Goal: Transaction & Acquisition: Purchase product/service

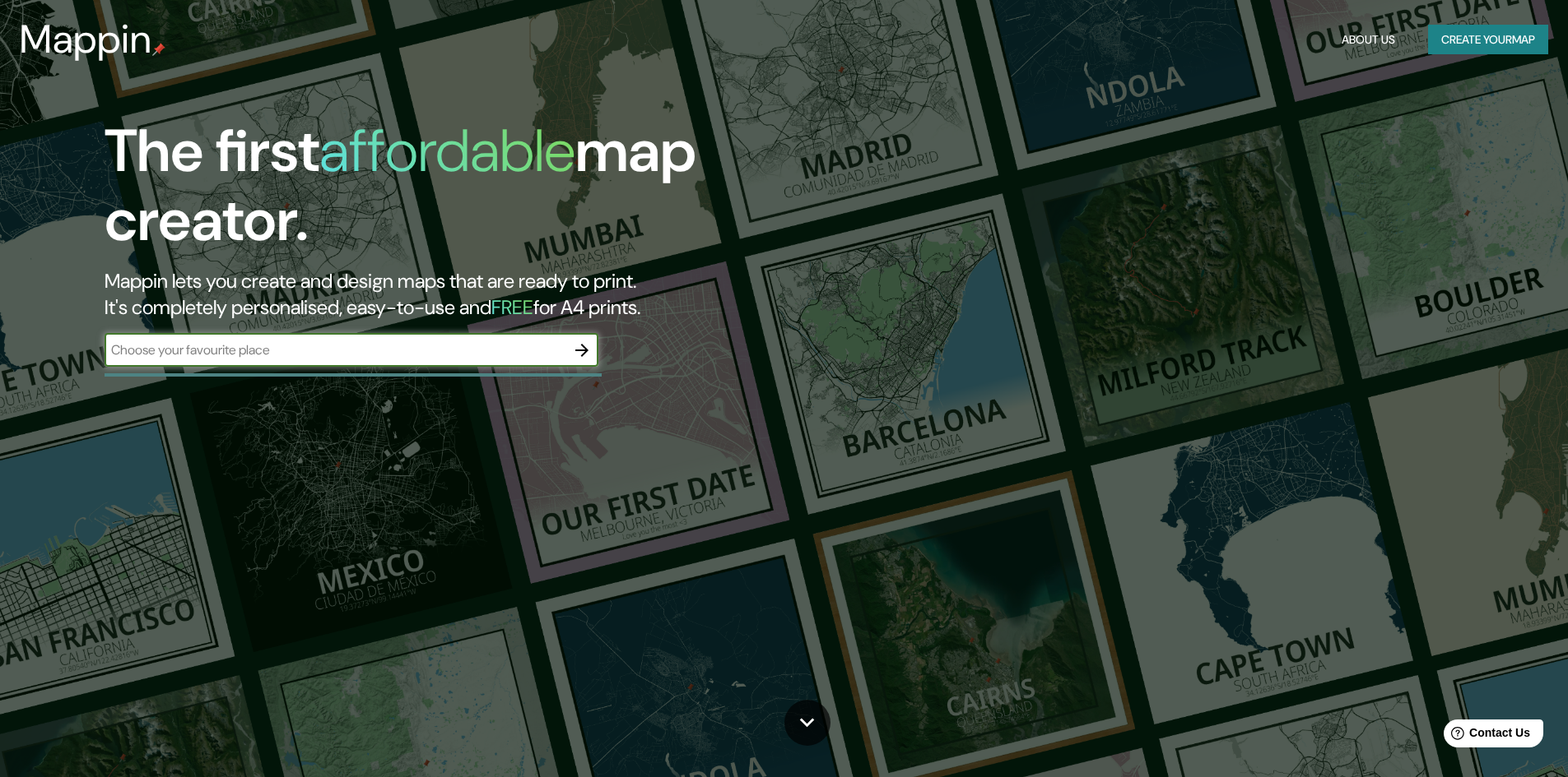
click at [327, 348] on input "text" at bounding box center [335, 350] width 461 height 19
type input "v"
type input "bucaramanga colombia"
click at [590, 355] on icon "button" at bounding box center [582, 350] width 20 height 20
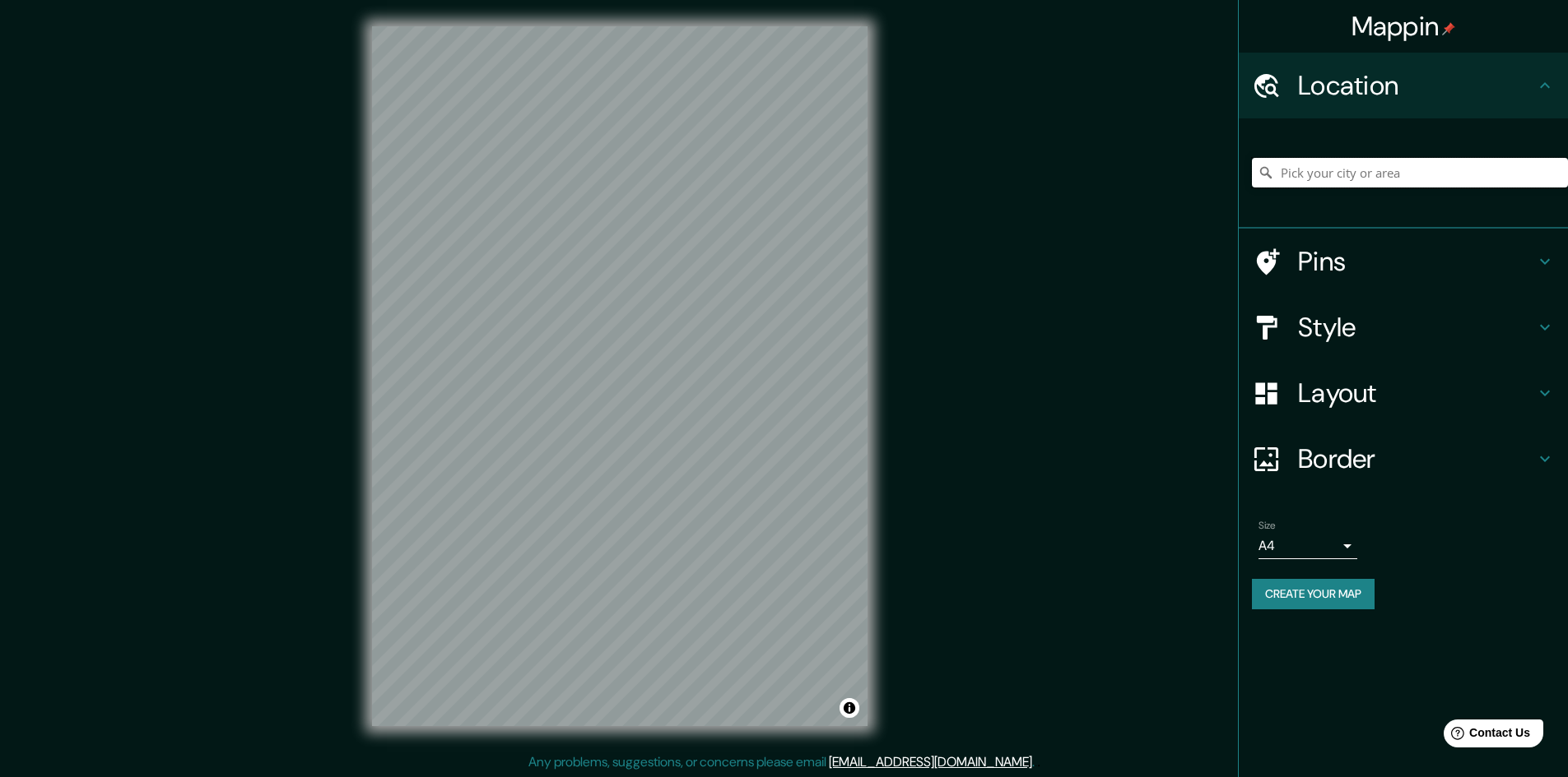
click at [1370, 178] on input "Pick your city or area" at bounding box center [1409, 173] width 316 height 30
click at [1369, 99] on h4 "Location" at bounding box center [1416, 85] width 237 height 33
click at [1356, 170] on input "Pick your city or area" at bounding box center [1409, 173] width 316 height 30
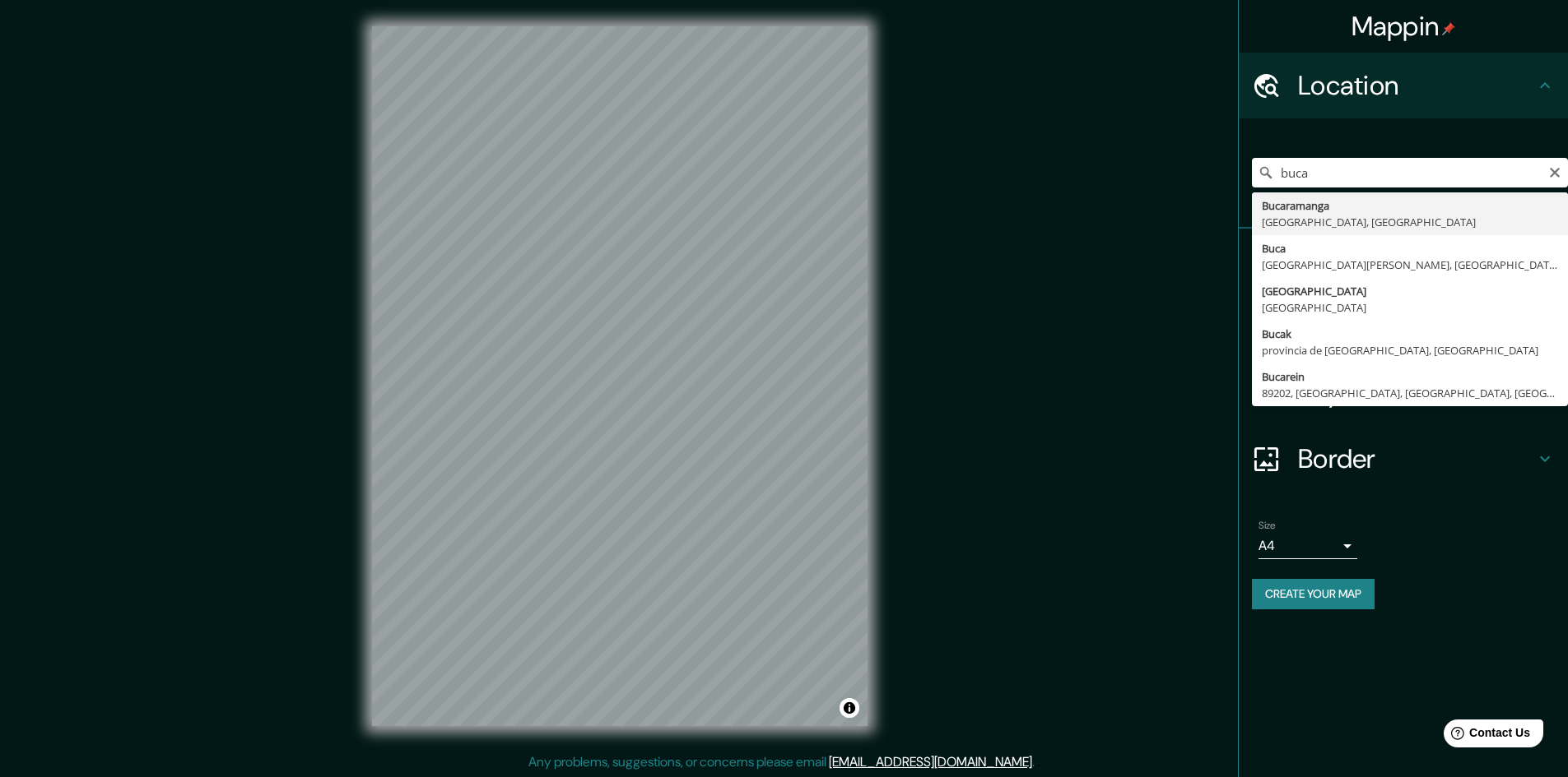
type input "Bucaramanga, Santander, Colombia"
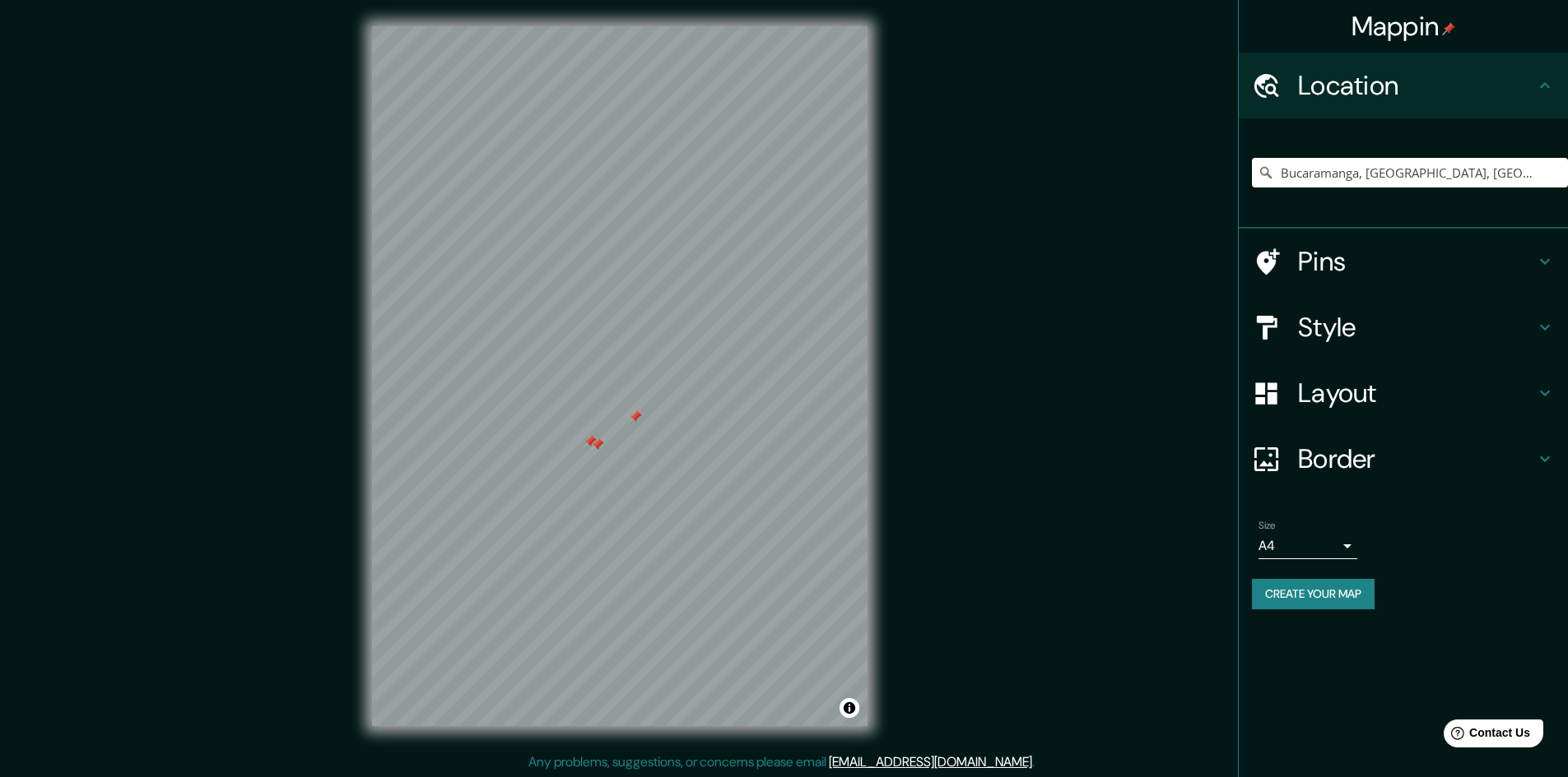
click at [1329, 258] on h4 "Pins" at bounding box center [1416, 262] width 237 height 33
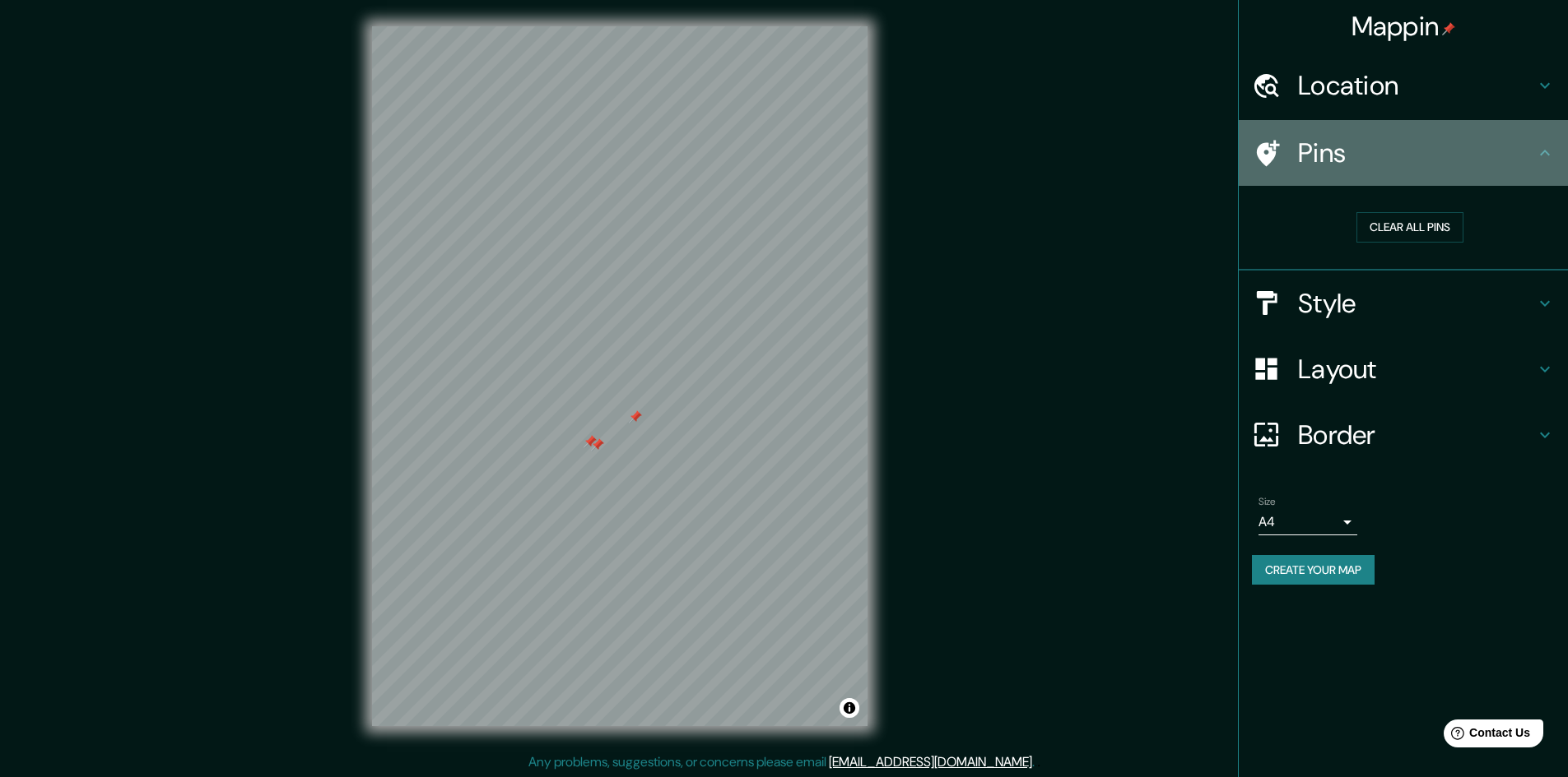
click at [1437, 159] on h4 "Pins" at bounding box center [1416, 153] width 237 height 33
click at [1557, 158] on div "Pins" at bounding box center [1402, 152] width 329 height 65
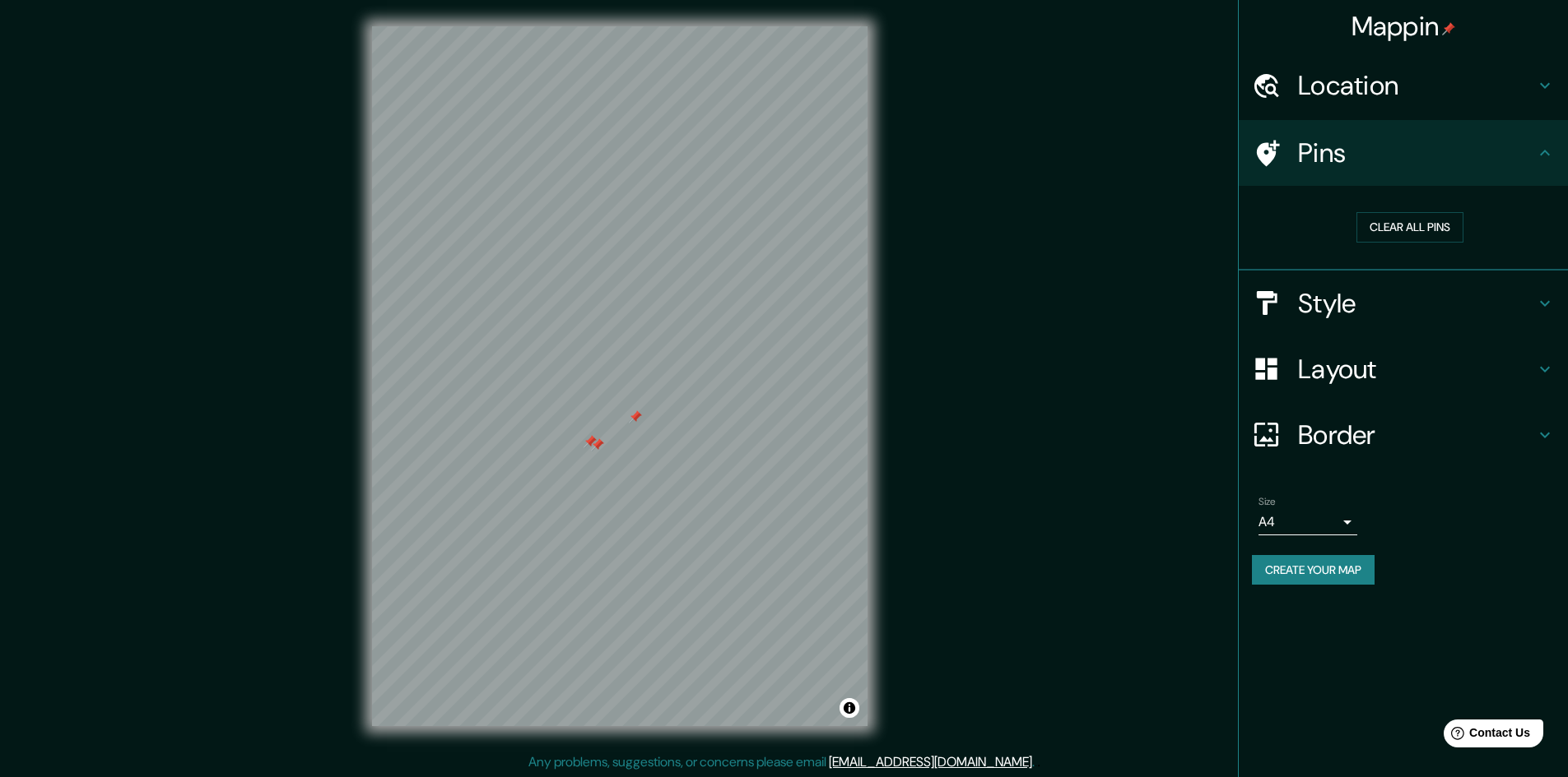
click at [1544, 292] on div "Style" at bounding box center [1402, 303] width 329 height 65
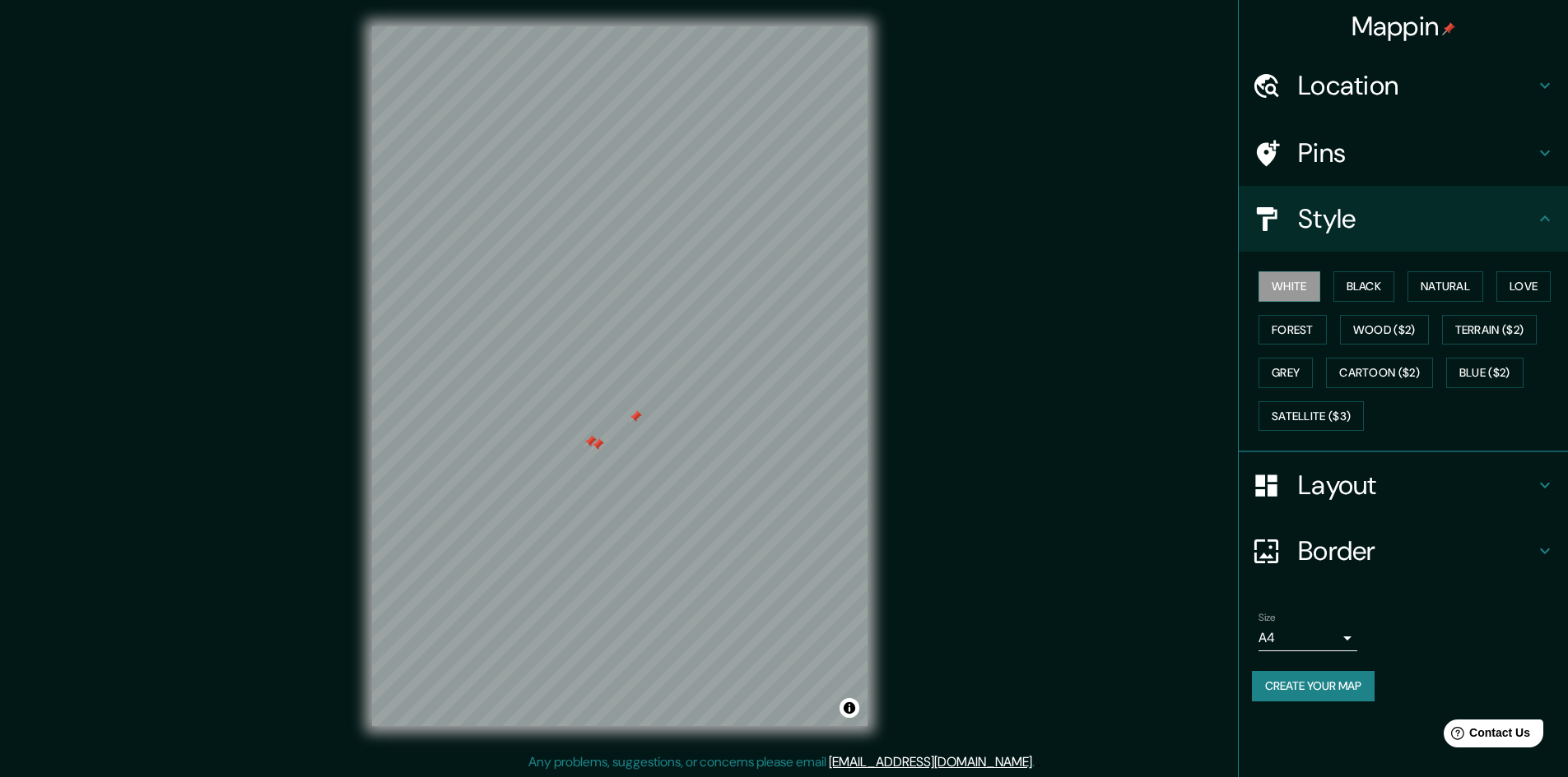
click at [1550, 471] on div "Layout" at bounding box center [1402, 485] width 329 height 65
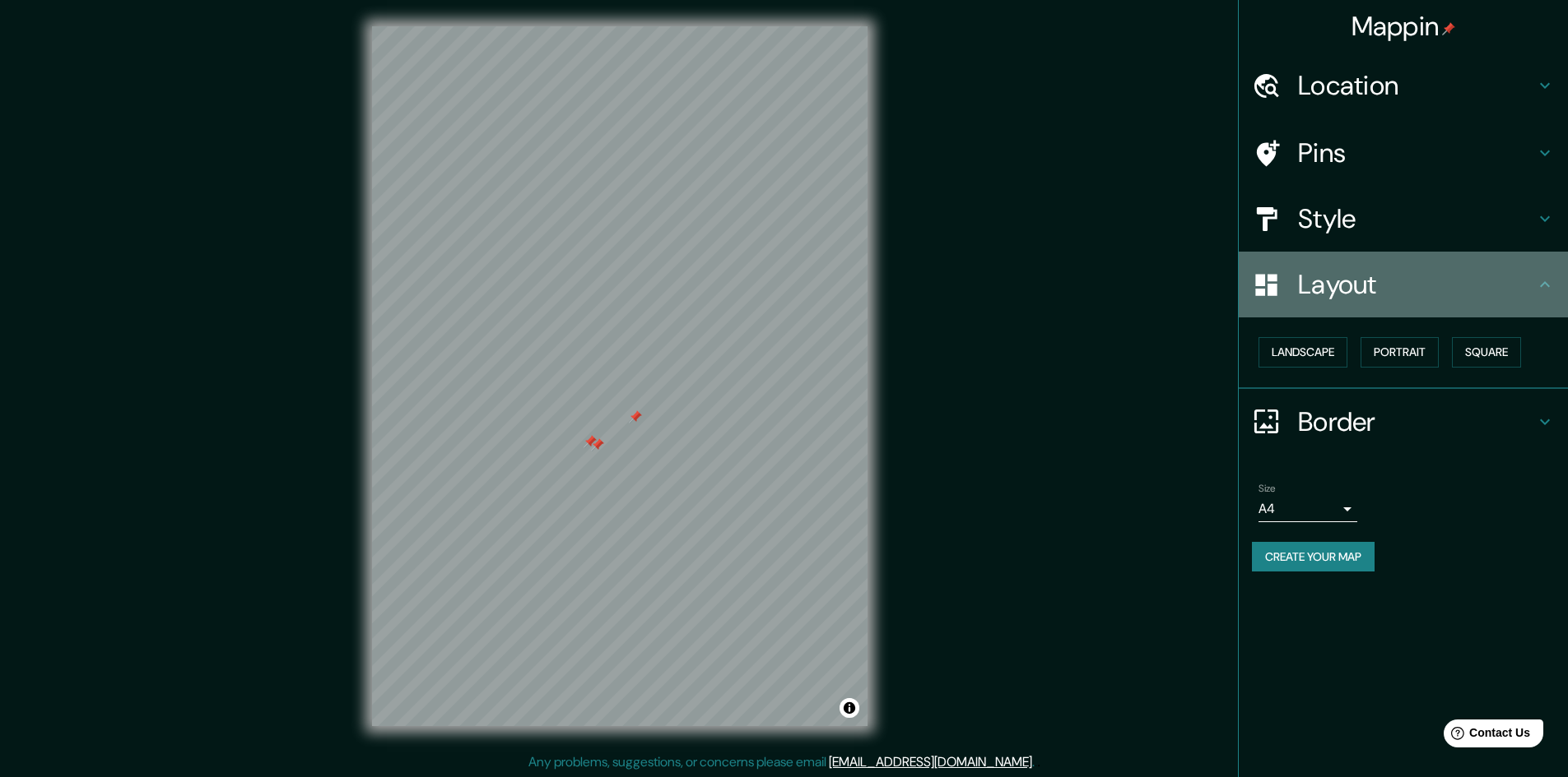
click at [1532, 287] on h4 "Layout" at bounding box center [1416, 285] width 237 height 33
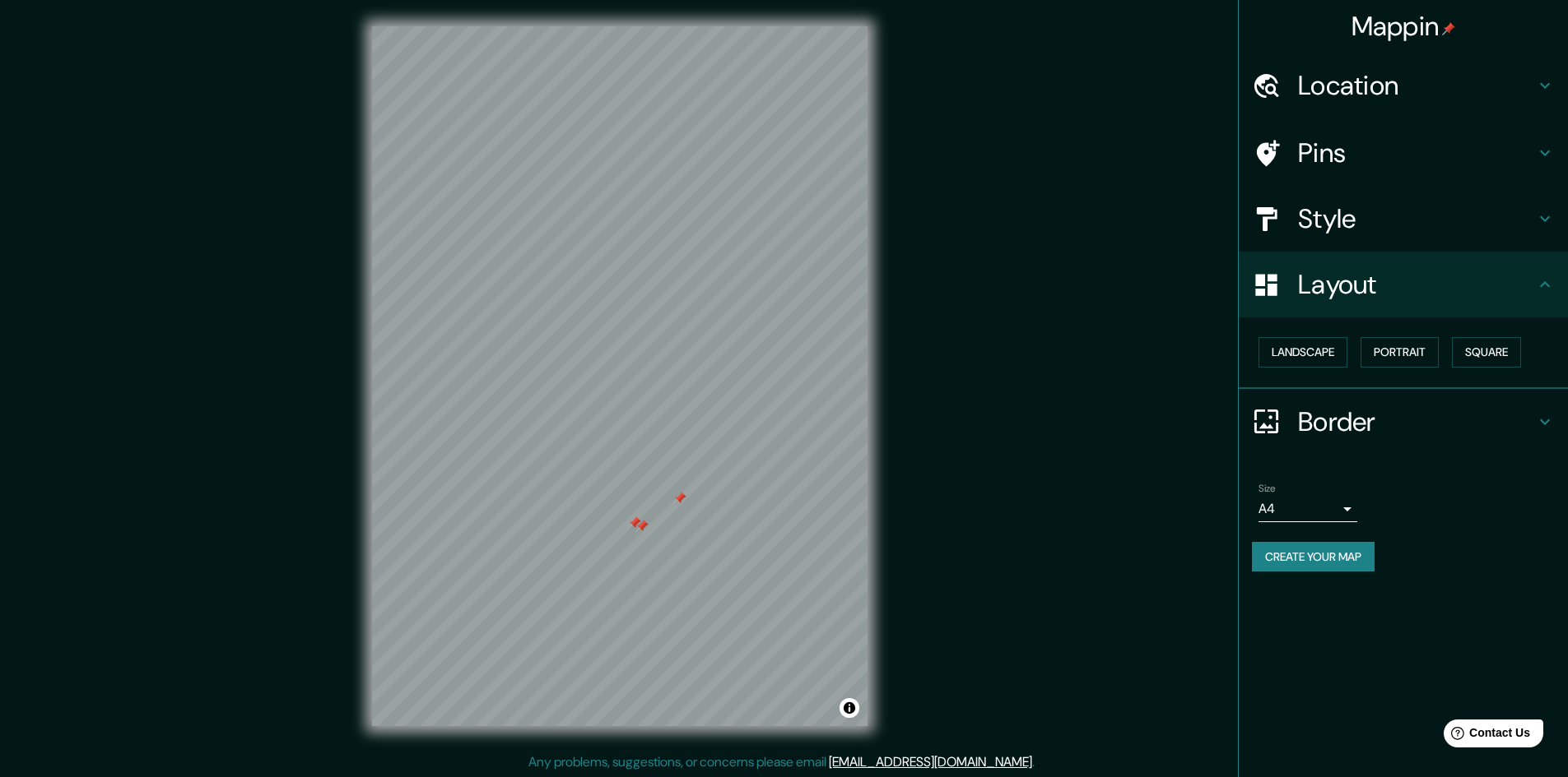
drag, startPoint x: 598, startPoint y: 447, endPoint x: 643, endPoint y: 529, distance: 93.5
click at [643, 529] on div at bounding box center [642, 527] width 13 height 13
drag, startPoint x: 612, startPoint y: 505, endPoint x: 530, endPoint y: 388, distance: 142.9
click at [527, 388] on div at bounding box center [523, 388] width 13 height 13
click at [1273, 502] on body "Mappin Location Bucaramanga, Santander, Colombia Pins Style Layout Landscape Po…" at bounding box center [784, 388] width 1568 height 777
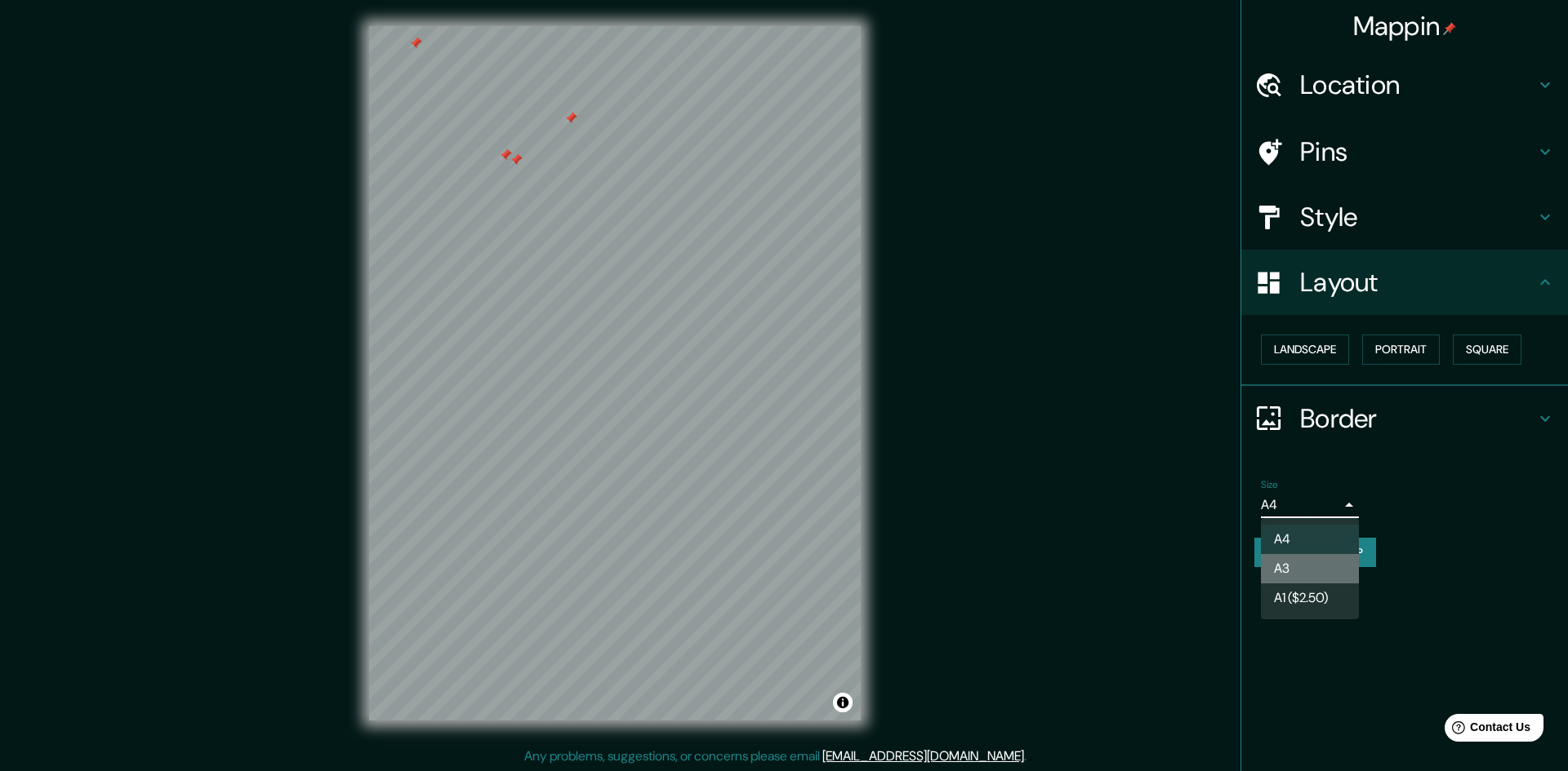
click at [1290, 563] on li "A3" at bounding box center [1309, 569] width 98 height 30
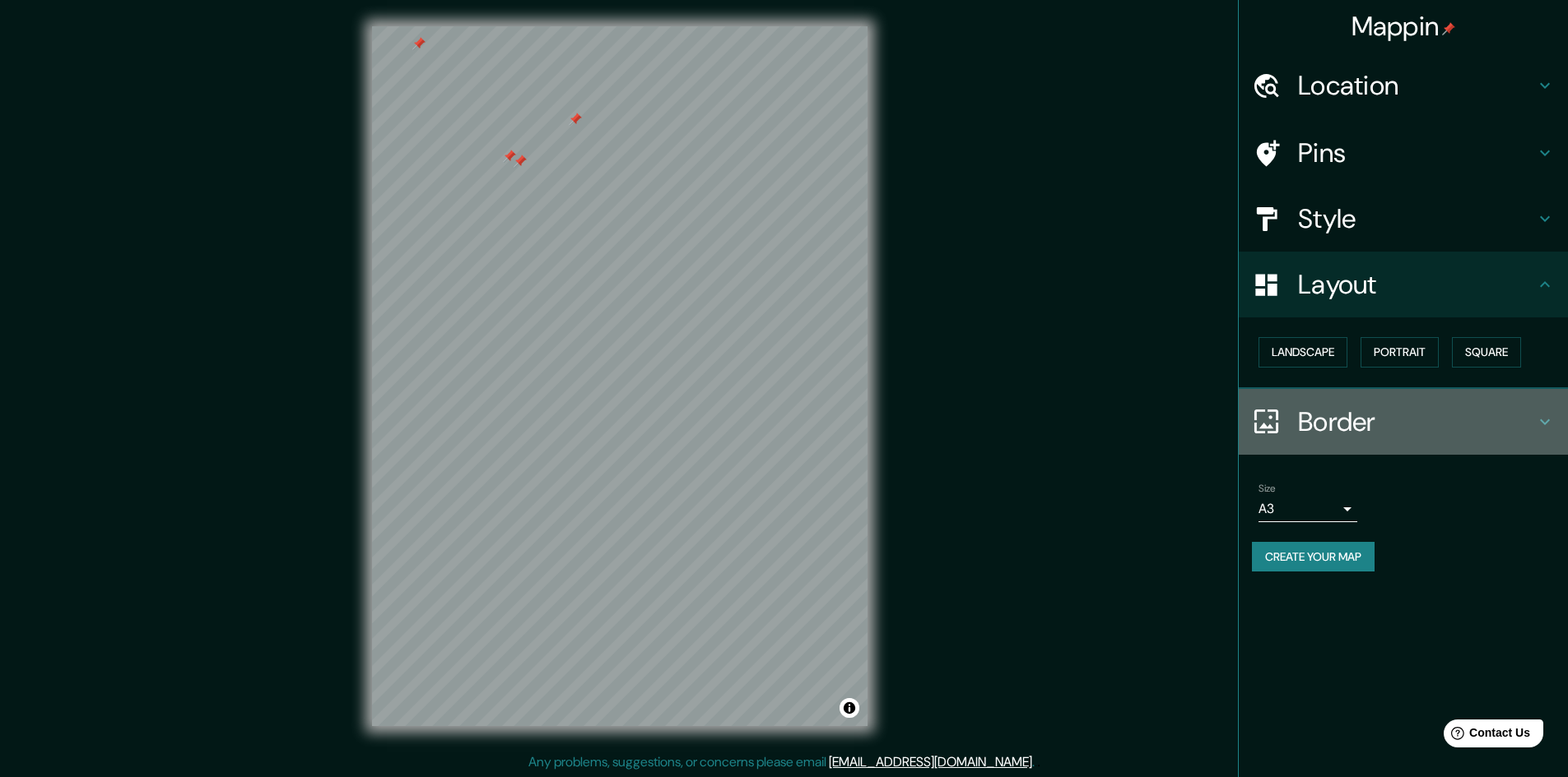
click at [1307, 429] on h4 "Border" at bounding box center [1416, 422] width 237 height 33
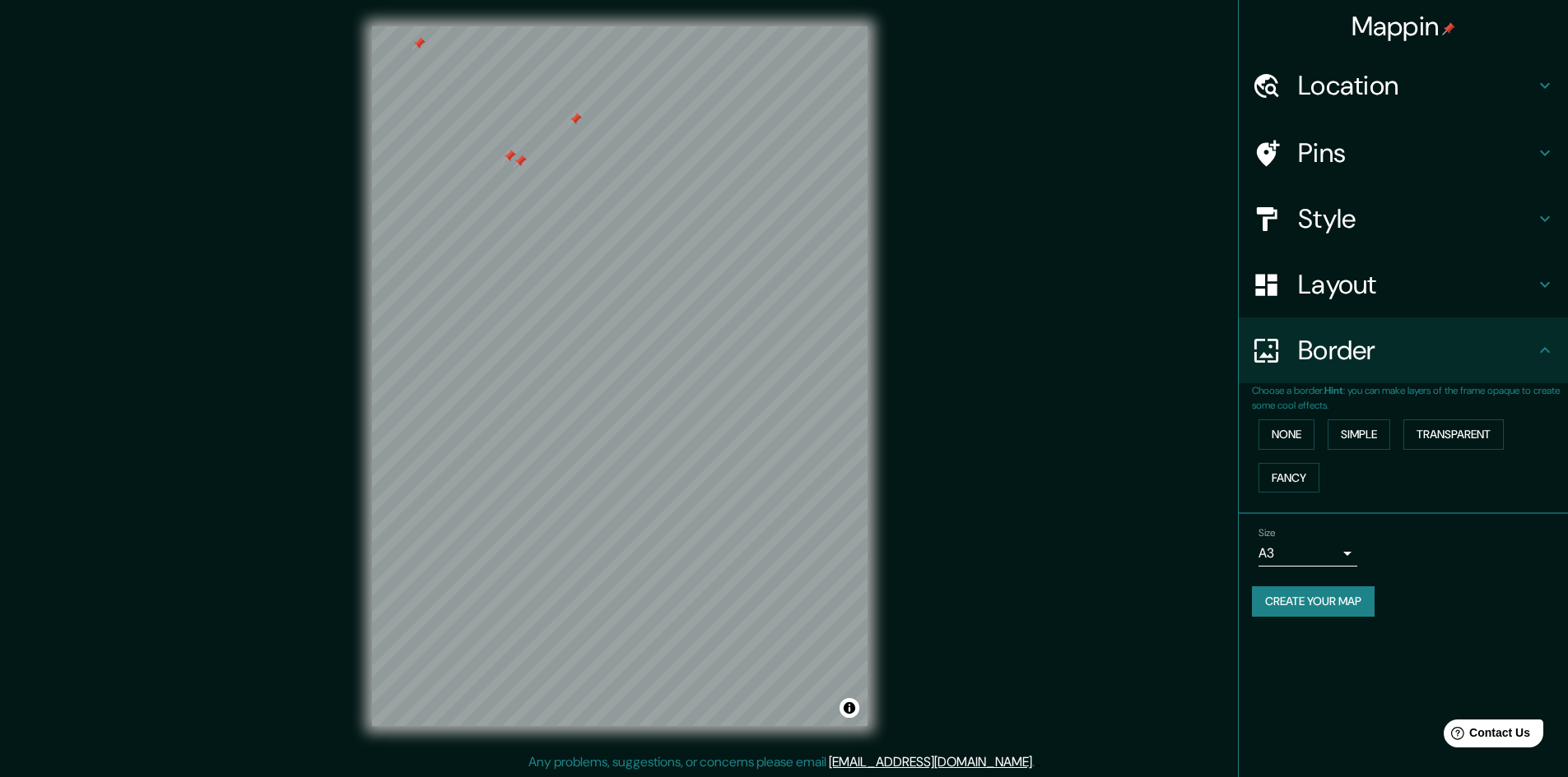
click at [1391, 356] on h4 "Border" at bounding box center [1416, 350] width 237 height 33
click at [1412, 299] on h4 "Layout" at bounding box center [1416, 285] width 237 height 33
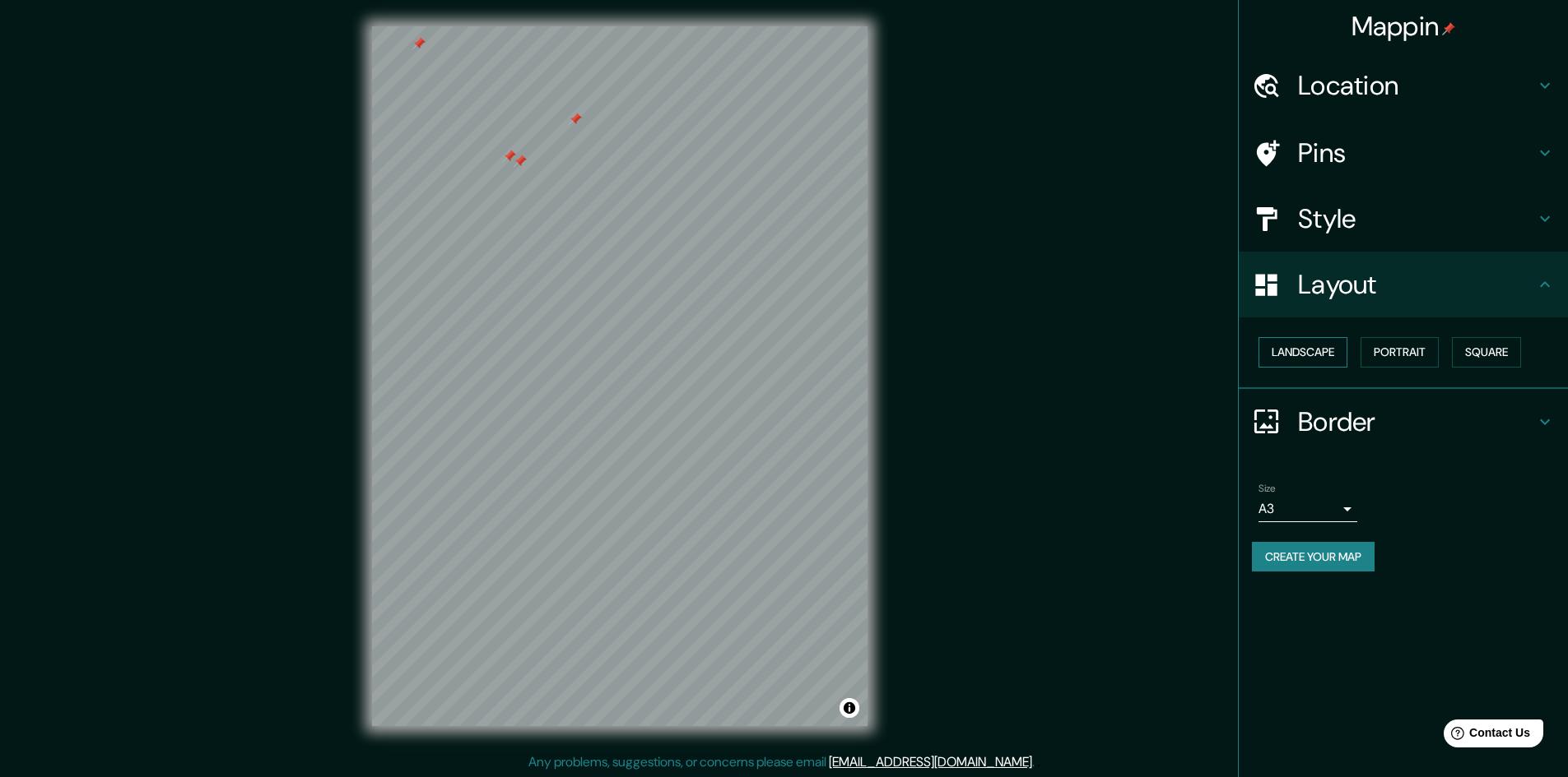
click at [1318, 353] on button "Landscape" at bounding box center [1302, 352] width 89 height 31
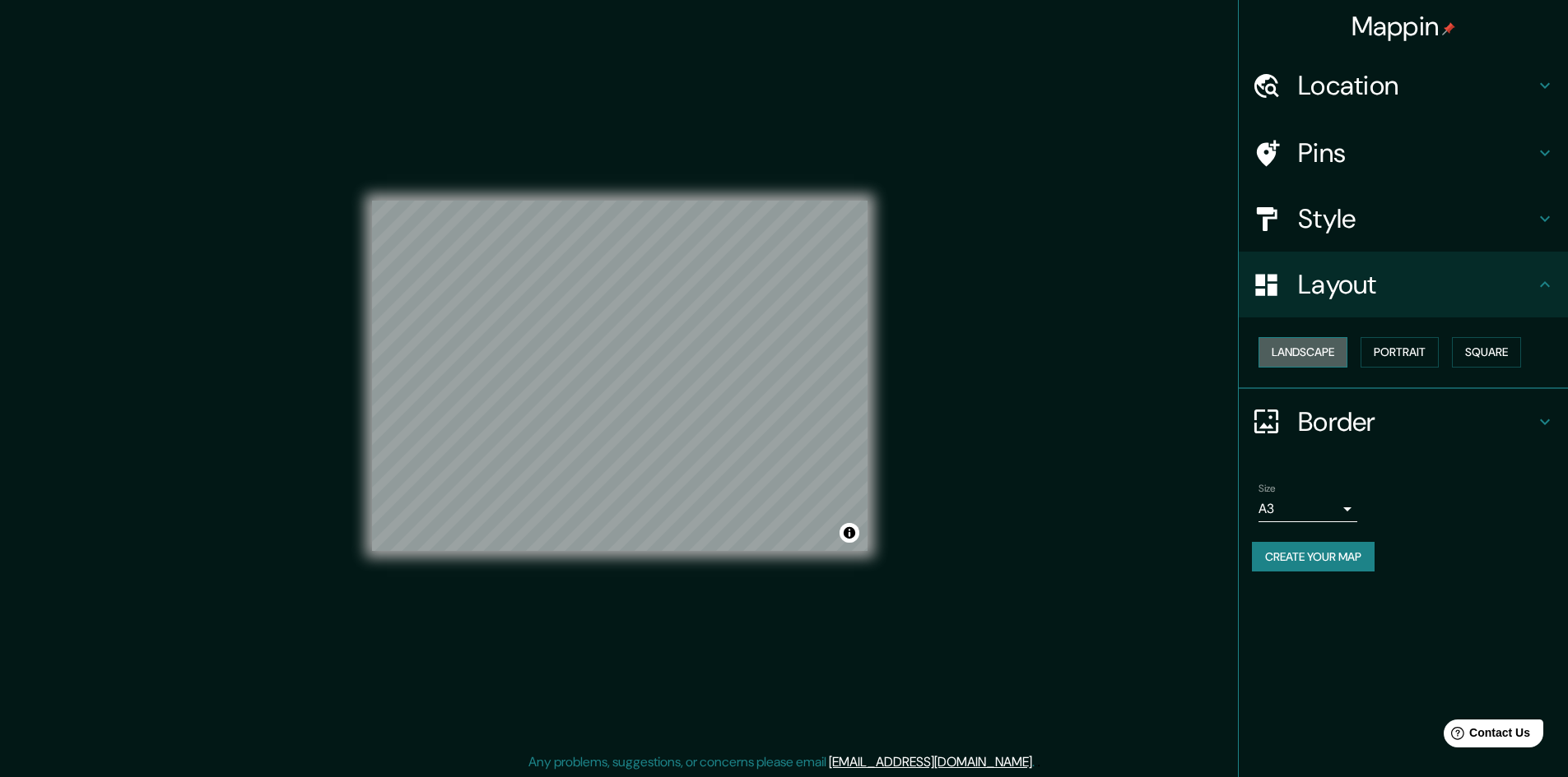
click at [1318, 353] on button "Landscape" at bounding box center [1302, 352] width 89 height 31
click at [1405, 345] on button "Portrait" at bounding box center [1399, 352] width 78 height 31
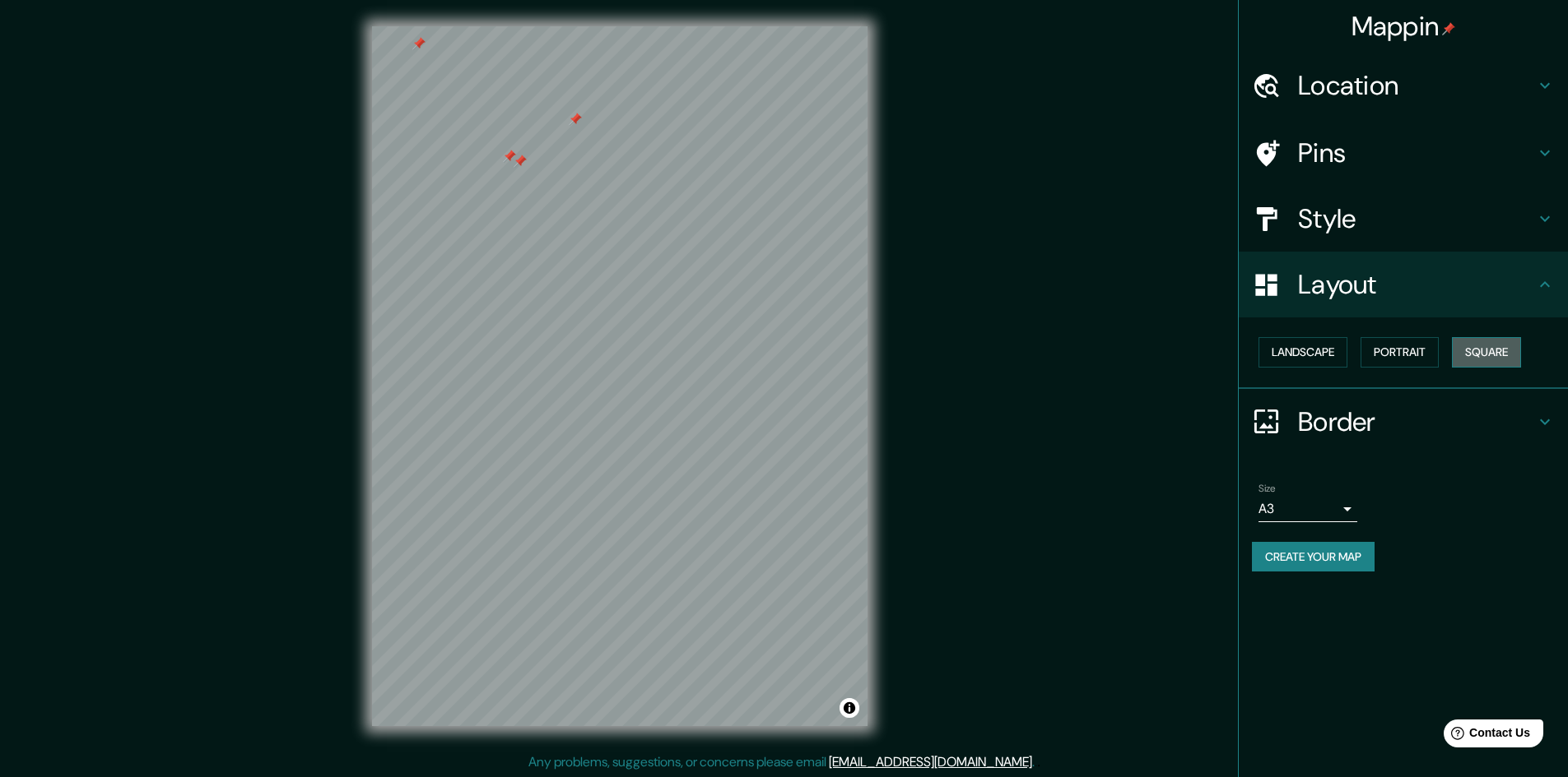
click at [1483, 344] on button "Square" at bounding box center [1486, 352] width 69 height 31
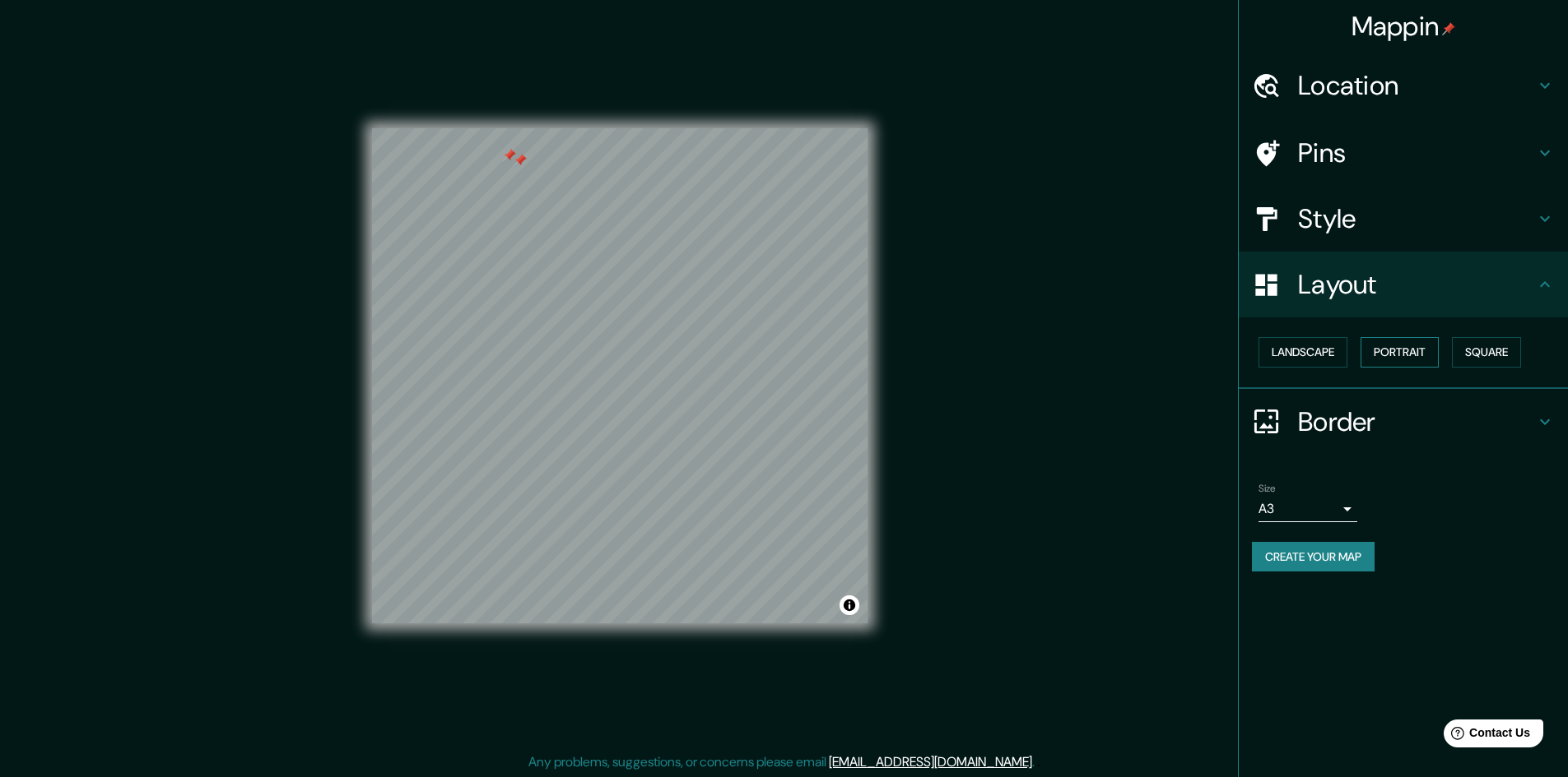
click at [1429, 354] on button "Portrait" at bounding box center [1399, 352] width 78 height 31
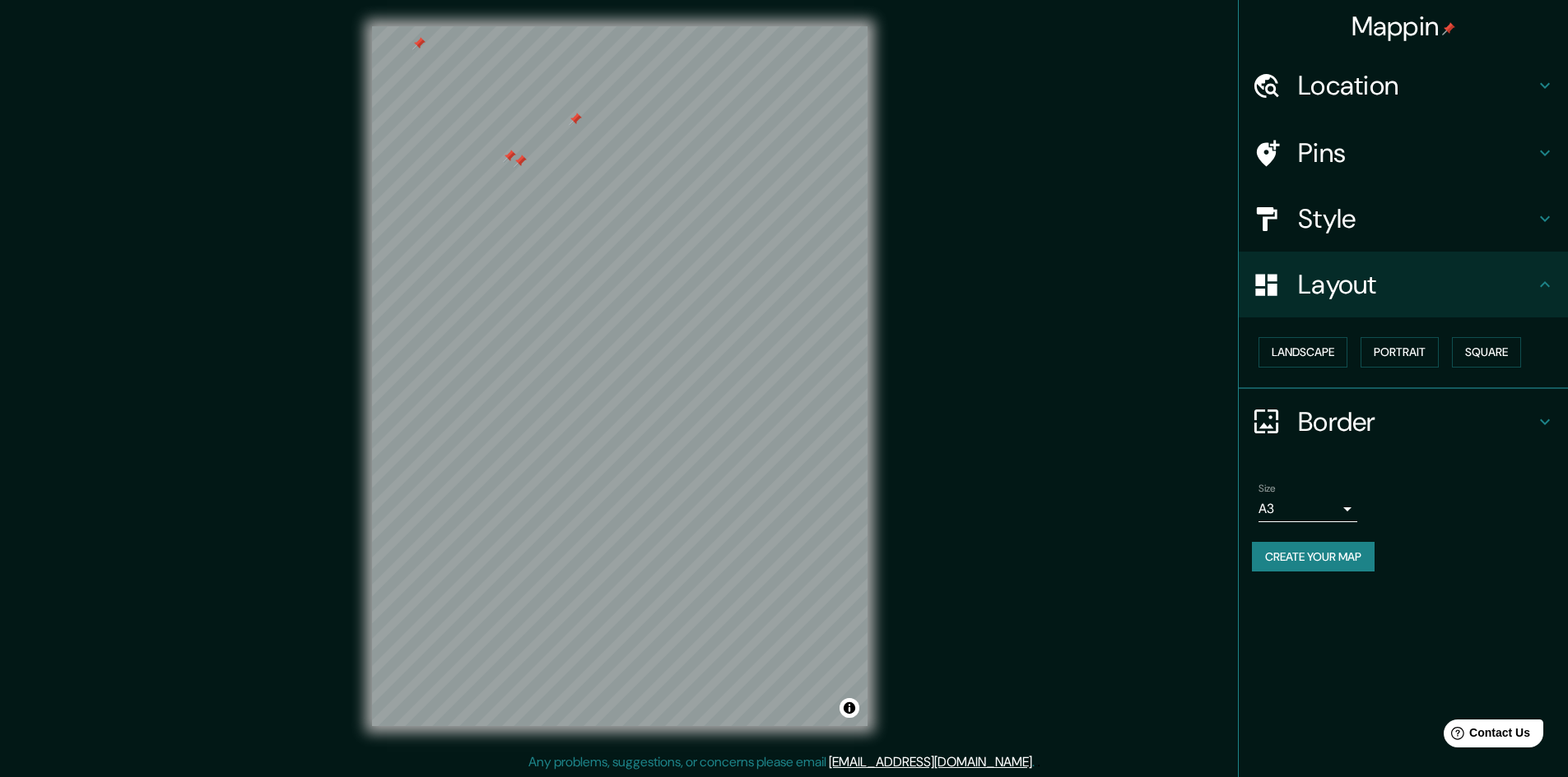
click at [1408, 277] on h4 "Layout" at bounding box center [1416, 285] width 237 height 33
click at [1535, 282] on icon at bounding box center [1545, 285] width 20 height 20
click at [1561, 232] on div "Style" at bounding box center [1402, 218] width 329 height 65
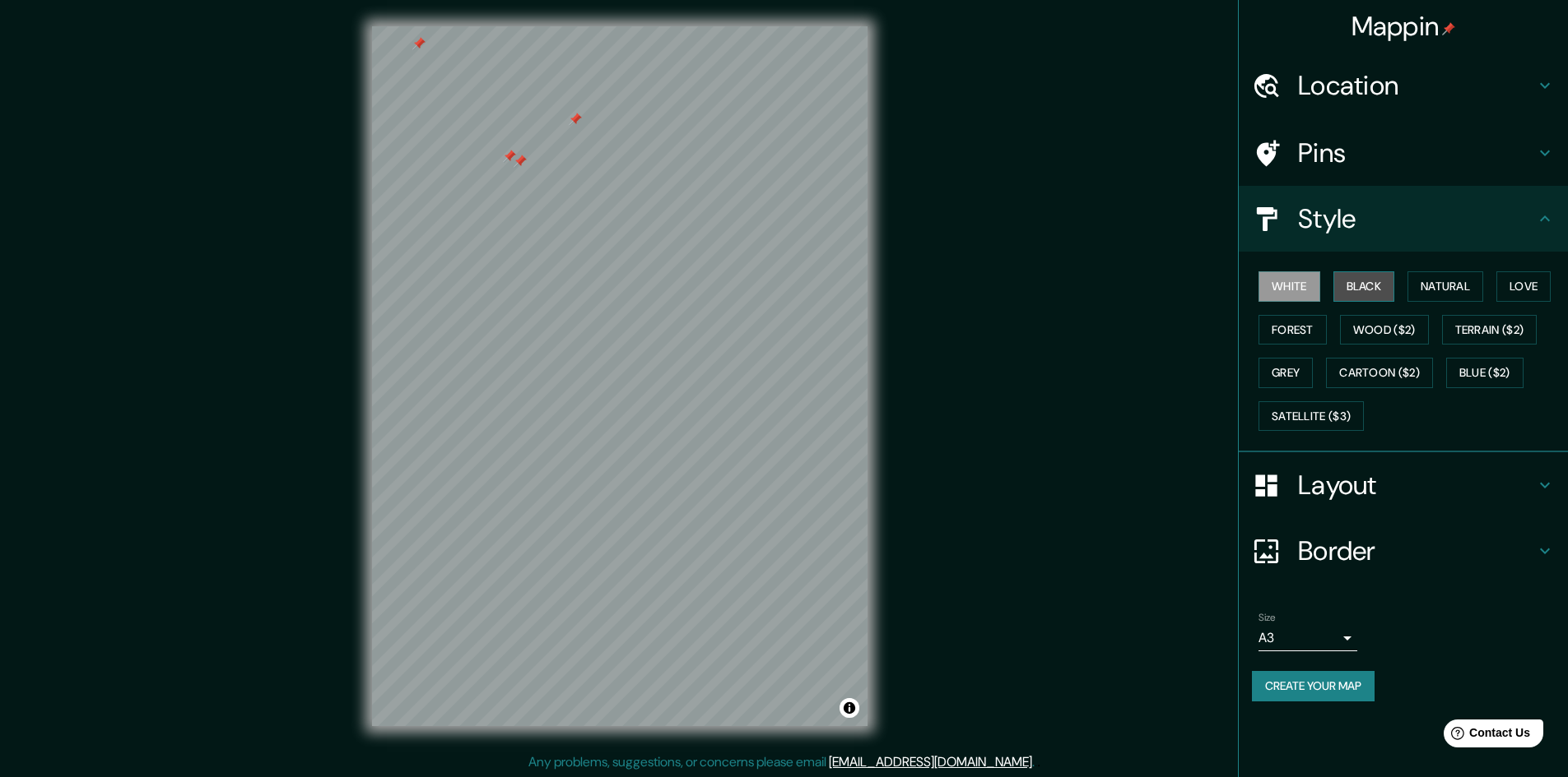
click at [1375, 300] on button "Black" at bounding box center [1364, 287] width 61 height 31
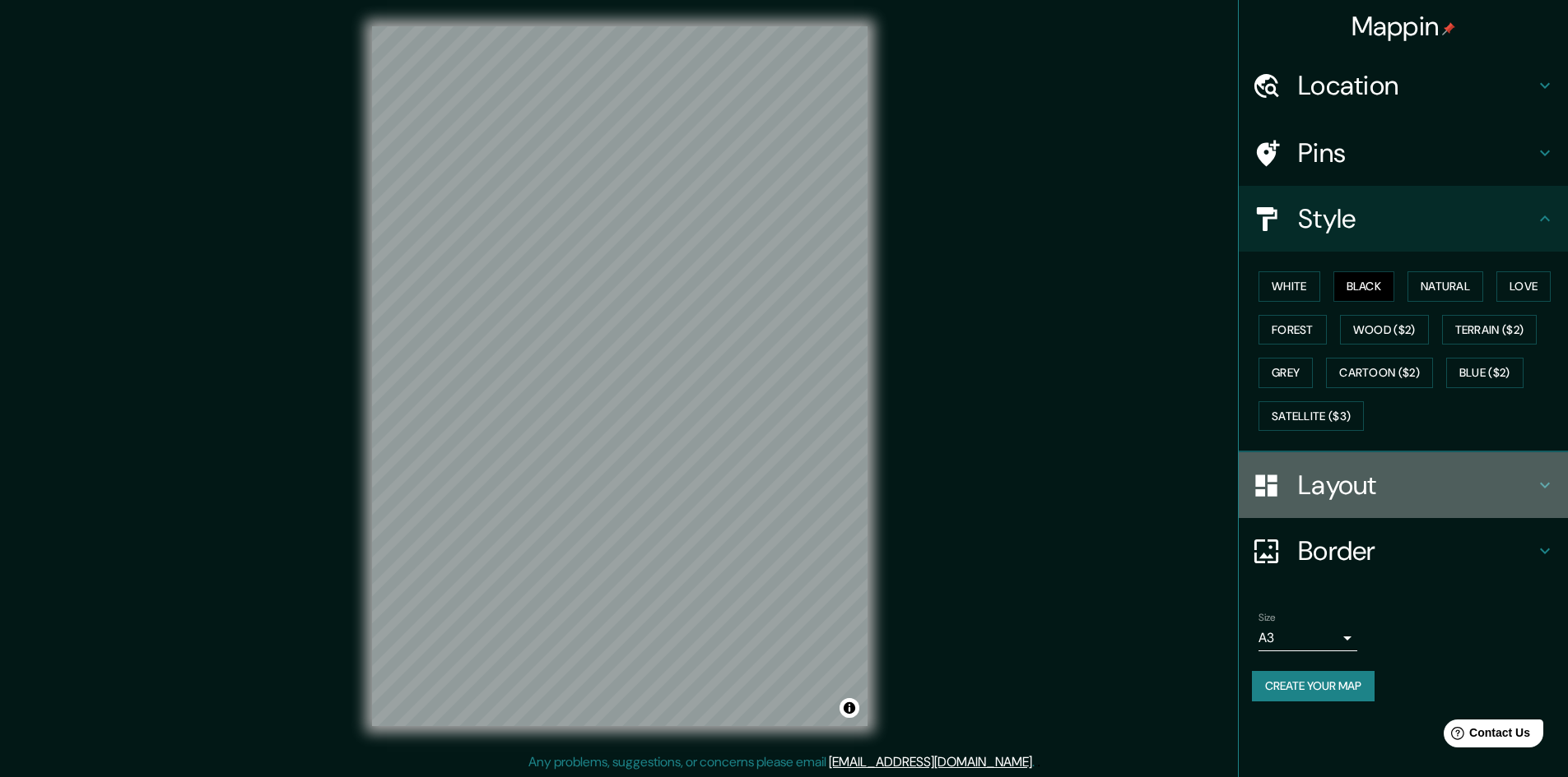
click at [1392, 480] on h4 "Layout" at bounding box center [1416, 485] width 237 height 33
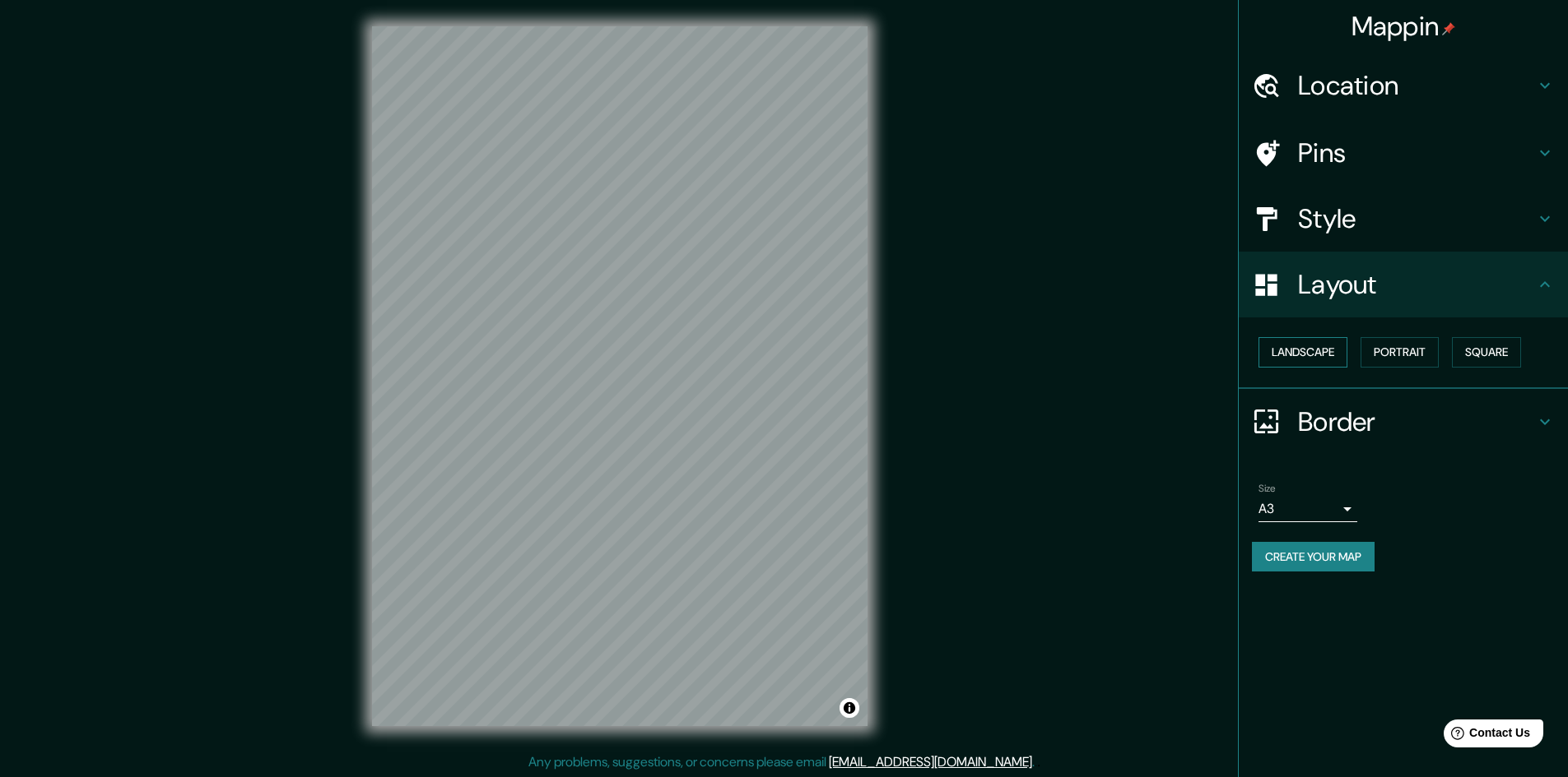
click at [1324, 364] on button "Landscape" at bounding box center [1302, 352] width 89 height 31
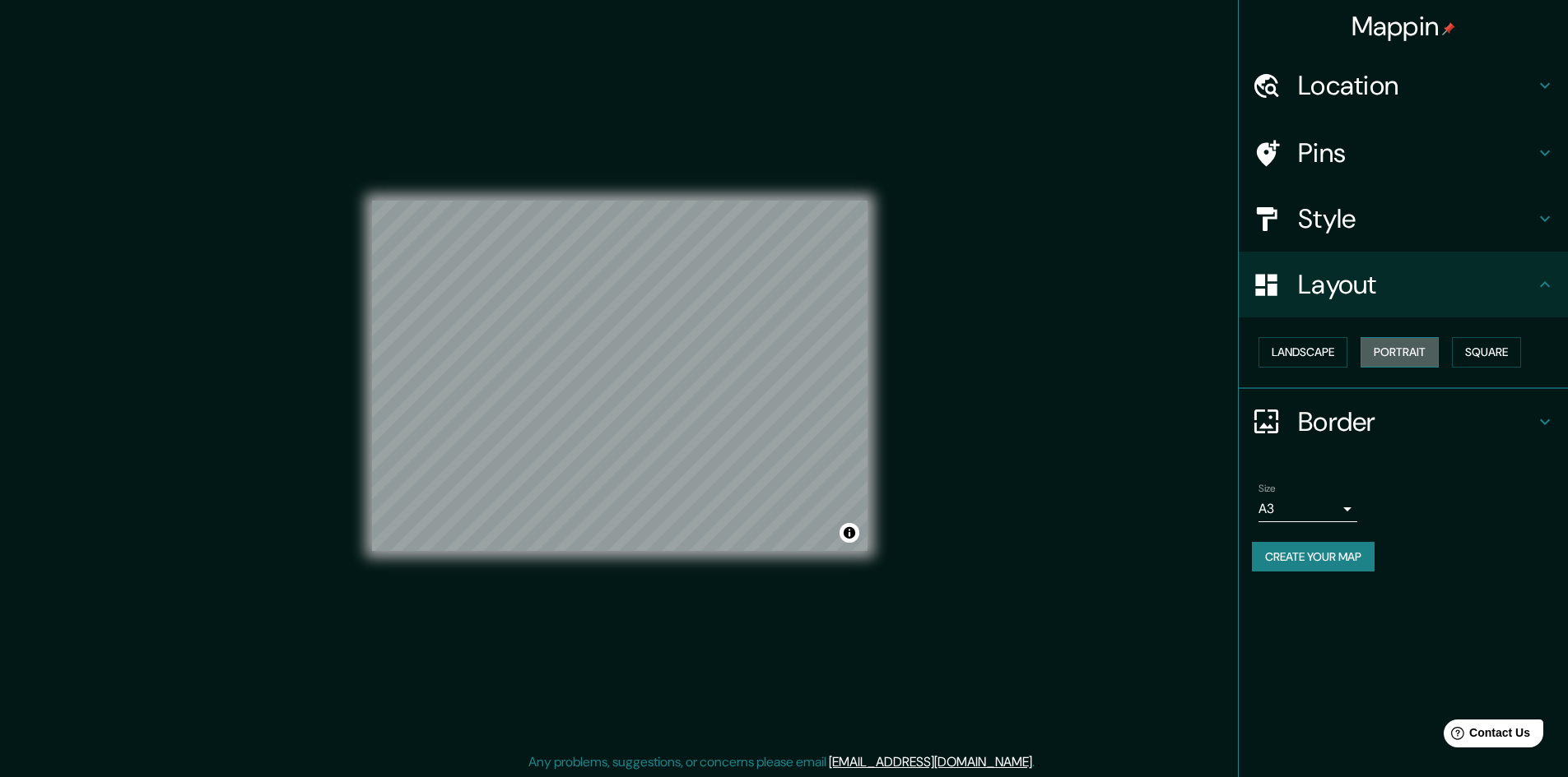
click at [1396, 356] on button "Portrait" at bounding box center [1399, 352] width 78 height 31
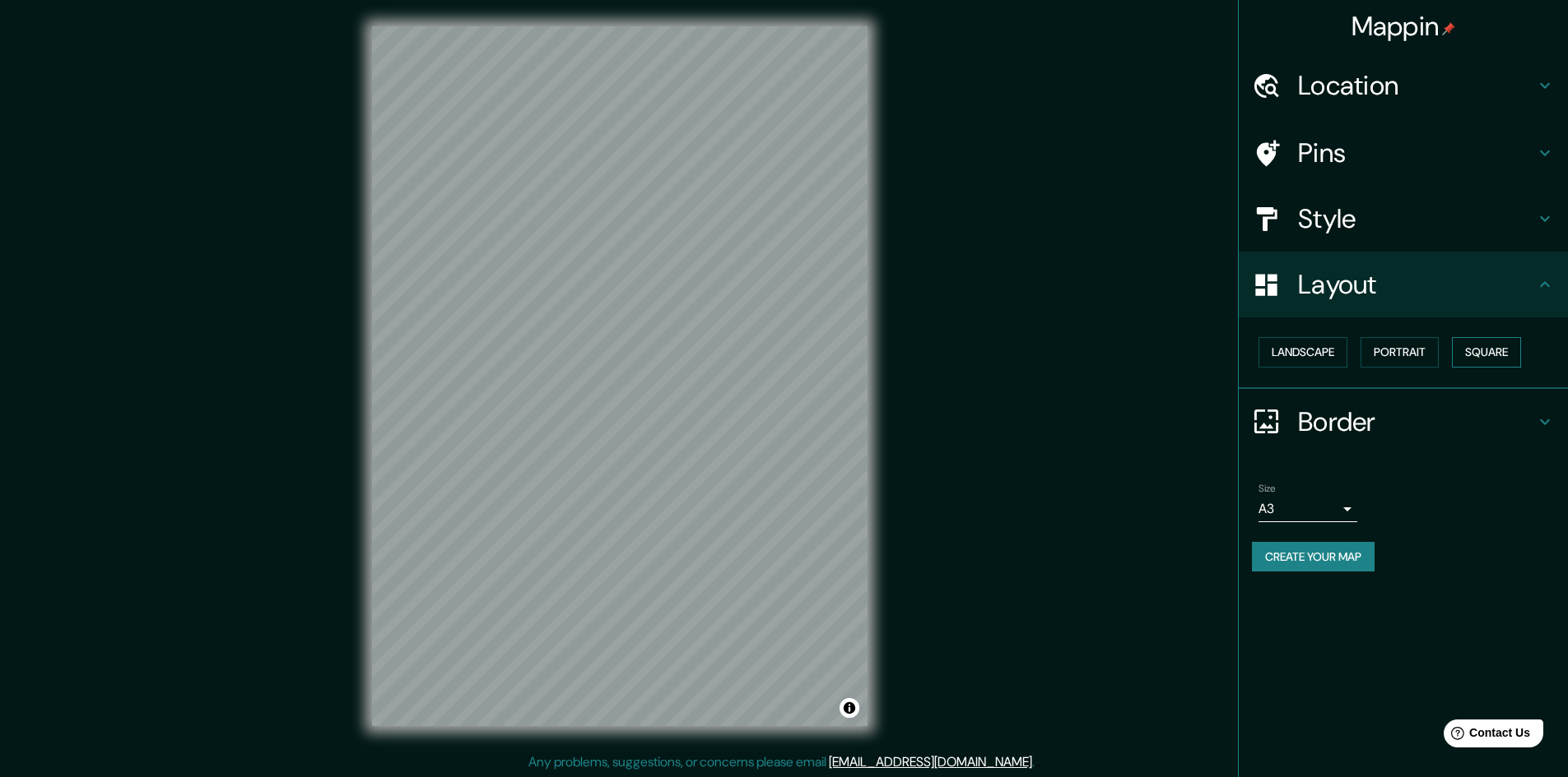
click at [1473, 343] on button "Square" at bounding box center [1486, 352] width 69 height 31
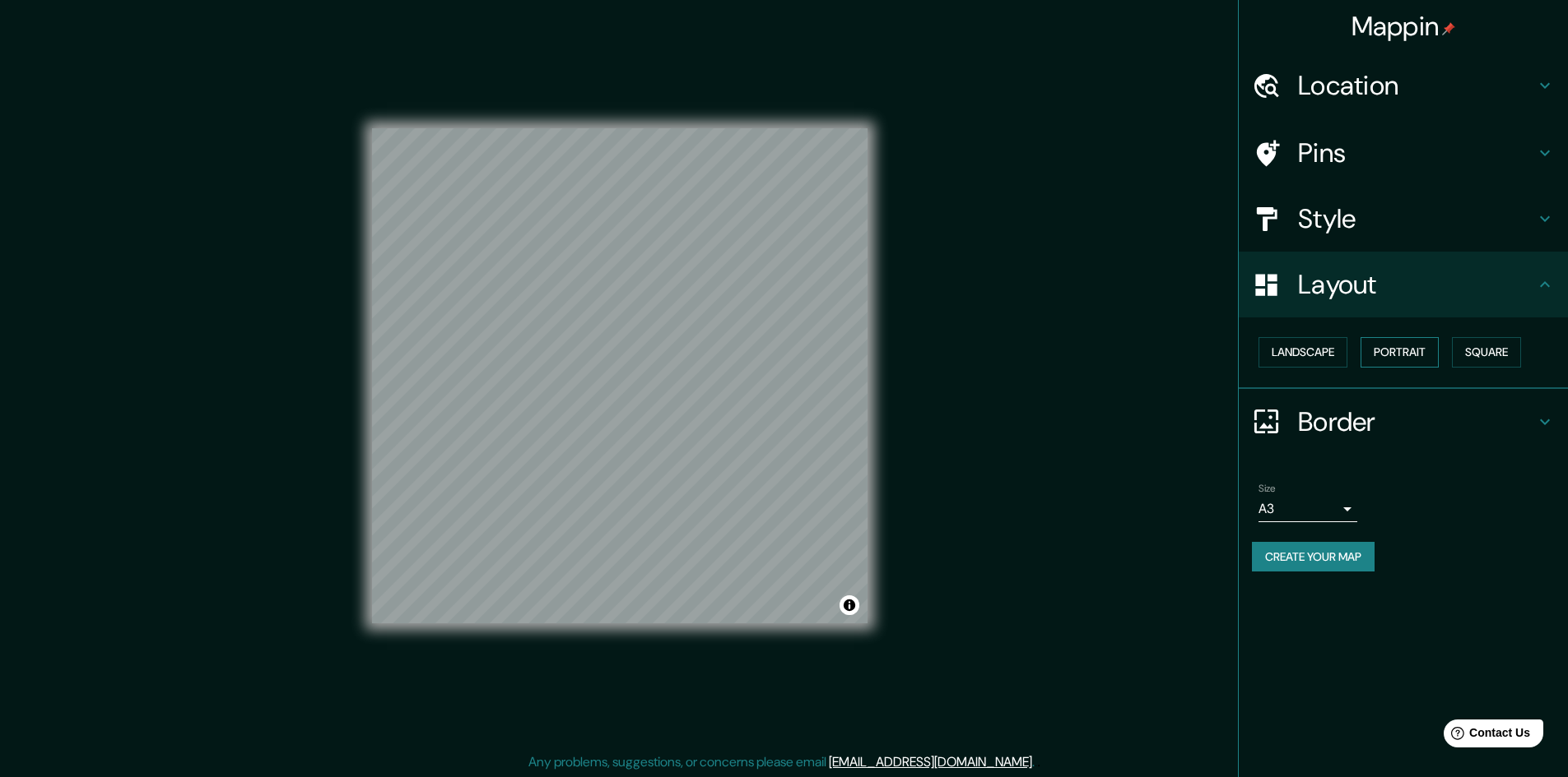
click at [1417, 347] on button "Portrait" at bounding box center [1399, 352] width 78 height 31
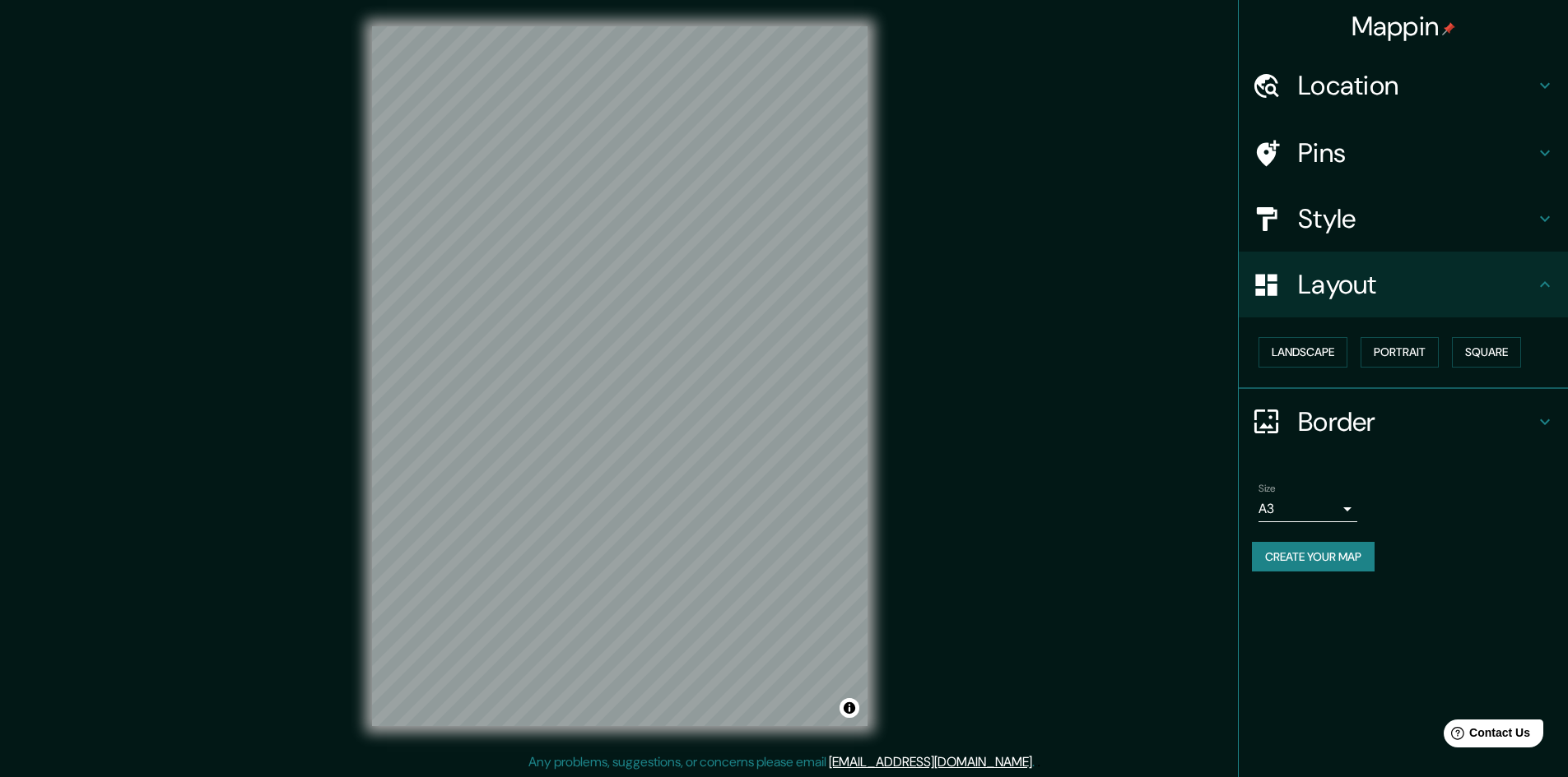
click at [916, 765] on link "[EMAIL_ADDRESS][DOMAIN_NAME]" at bounding box center [930, 762] width 203 height 17
click at [1483, 296] on h4 "Layout" at bounding box center [1416, 285] width 237 height 33
click at [1322, 350] on button "Landscape" at bounding box center [1302, 352] width 89 height 31
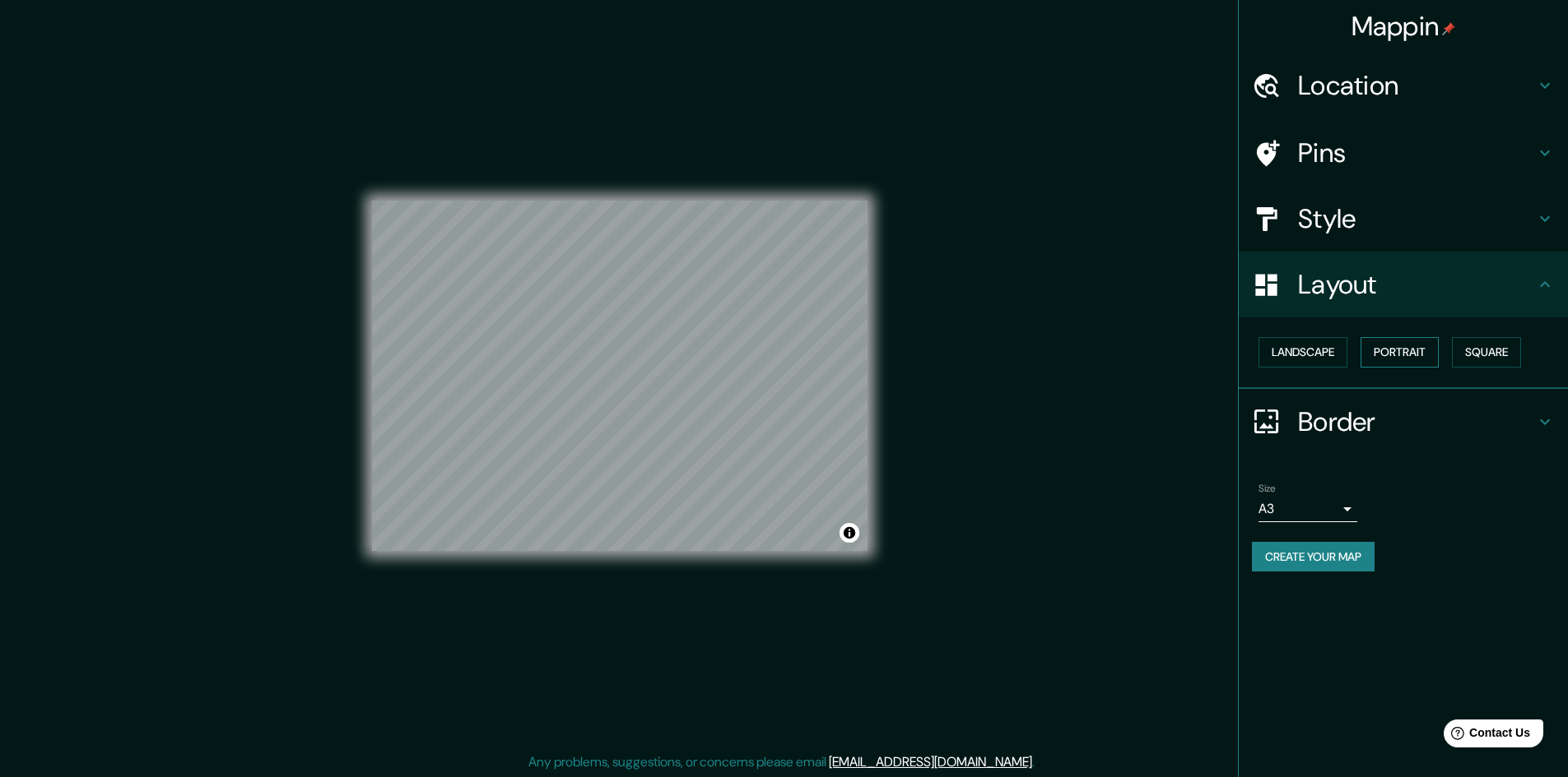
click at [1401, 346] on button "Portrait" at bounding box center [1399, 352] width 78 height 31
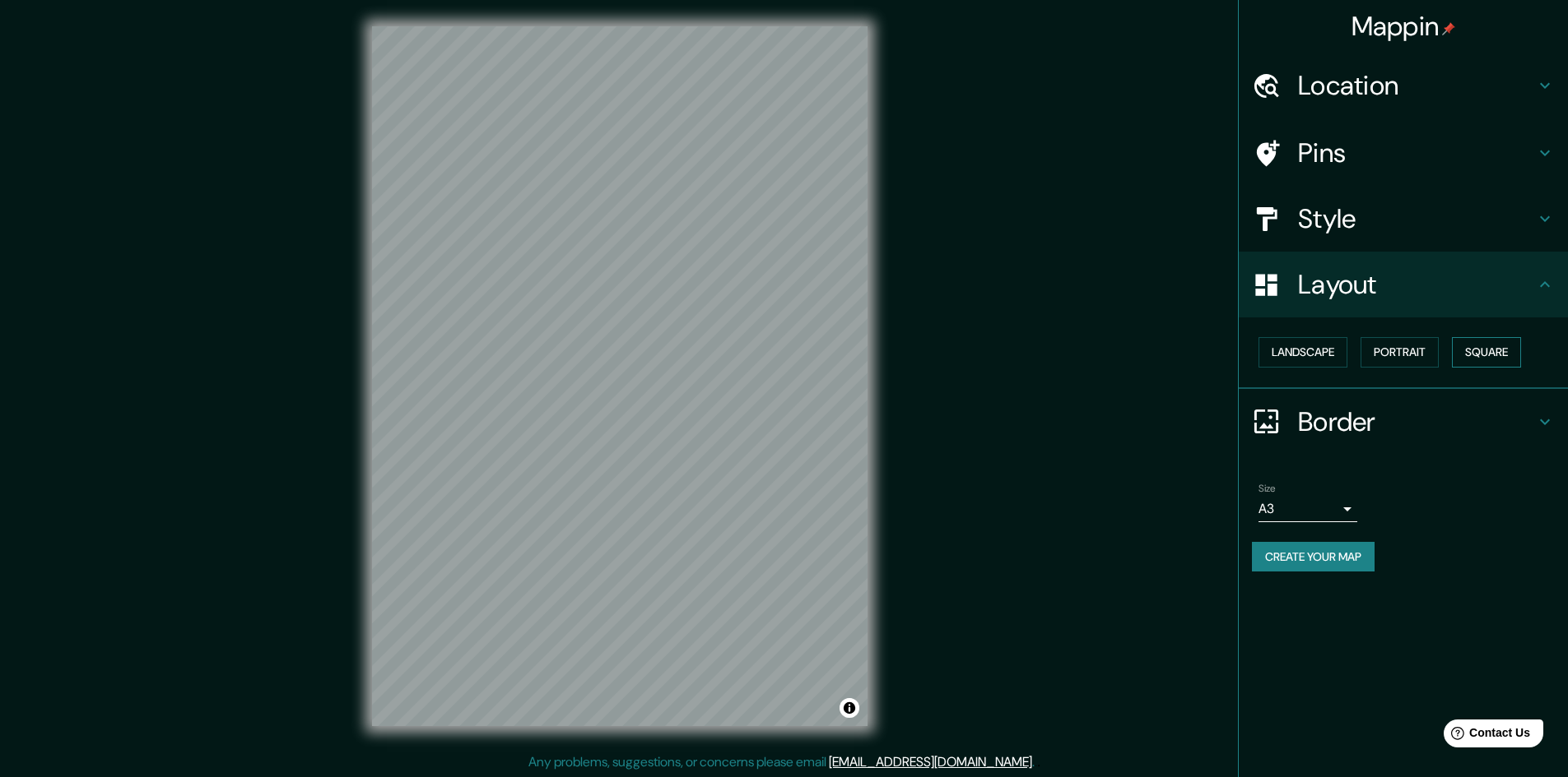
click at [1488, 348] on button "Square" at bounding box center [1486, 352] width 69 height 31
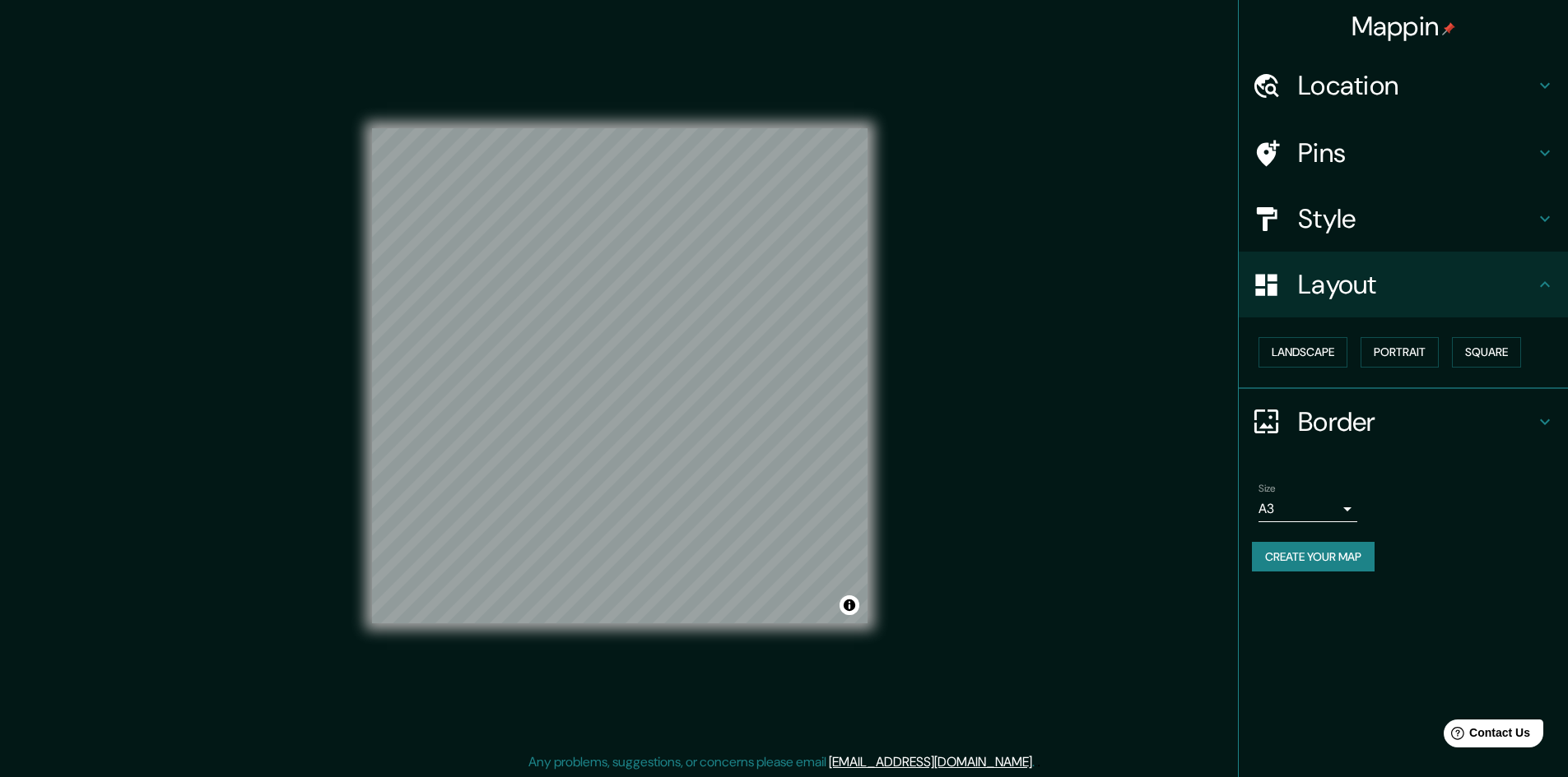
click at [1353, 421] on h4 "Border" at bounding box center [1416, 422] width 237 height 33
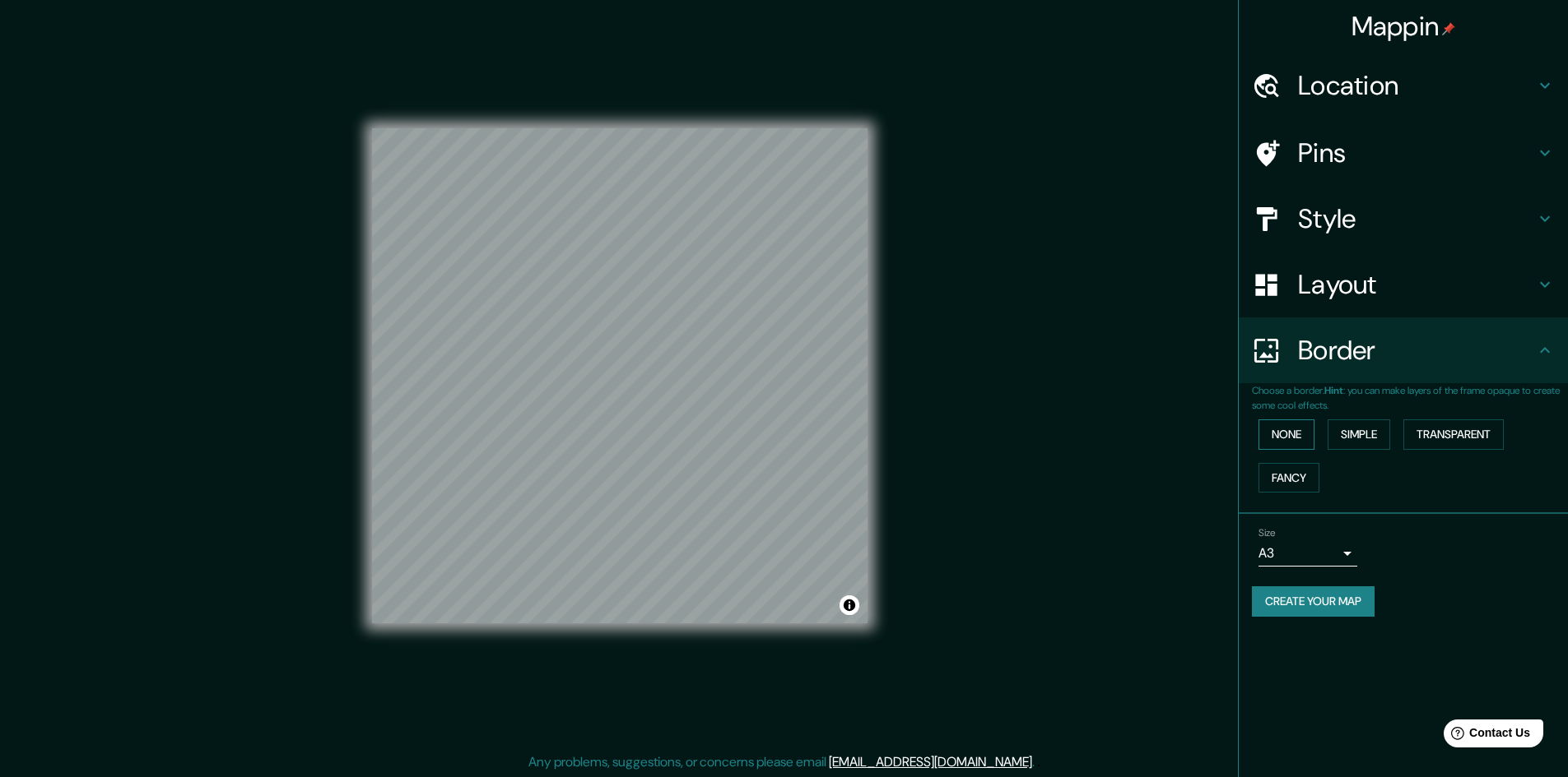
click at [1294, 429] on button "None" at bounding box center [1286, 434] width 56 height 31
click at [1372, 434] on button "Simple" at bounding box center [1358, 434] width 62 height 31
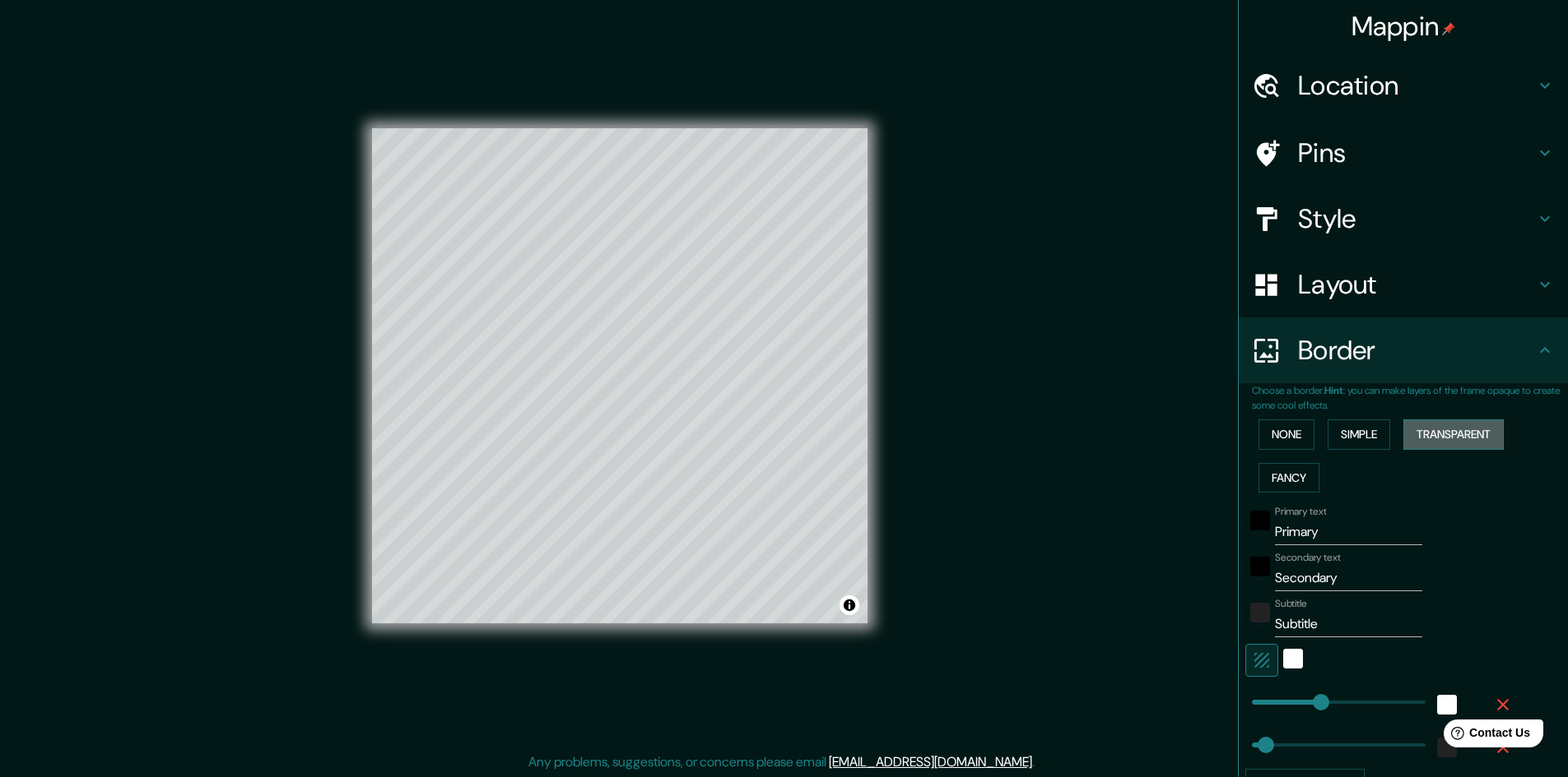
click at [1431, 432] on button "Transparent" at bounding box center [1453, 434] width 100 height 31
click at [1290, 475] on button "Fancy" at bounding box center [1288, 478] width 60 height 31
click at [1281, 455] on div "None Simple Transparent Fancy" at bounding box center [1409, 456] width 316 height 86
click at [1281, 432] on button "None" at bounding box center [1286, 434] width 56 height 31
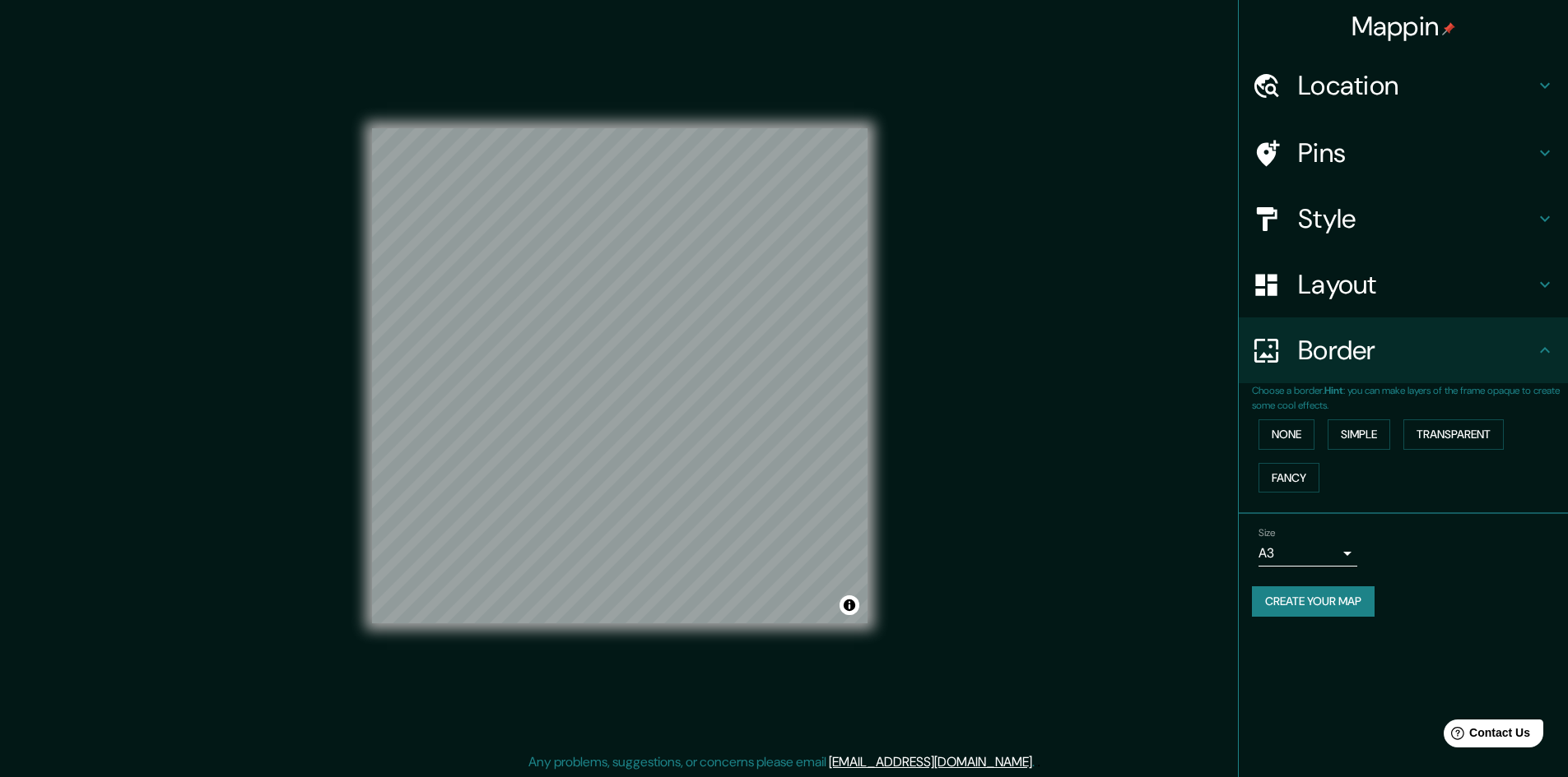
scroll to position [2, 0]
click at [1322, 548] on body "Mappin Location Bucaramanga, Santander, Colombia Pins Style Layout Border Choos…" at bounding box center [784, 387] width 1568 height 777
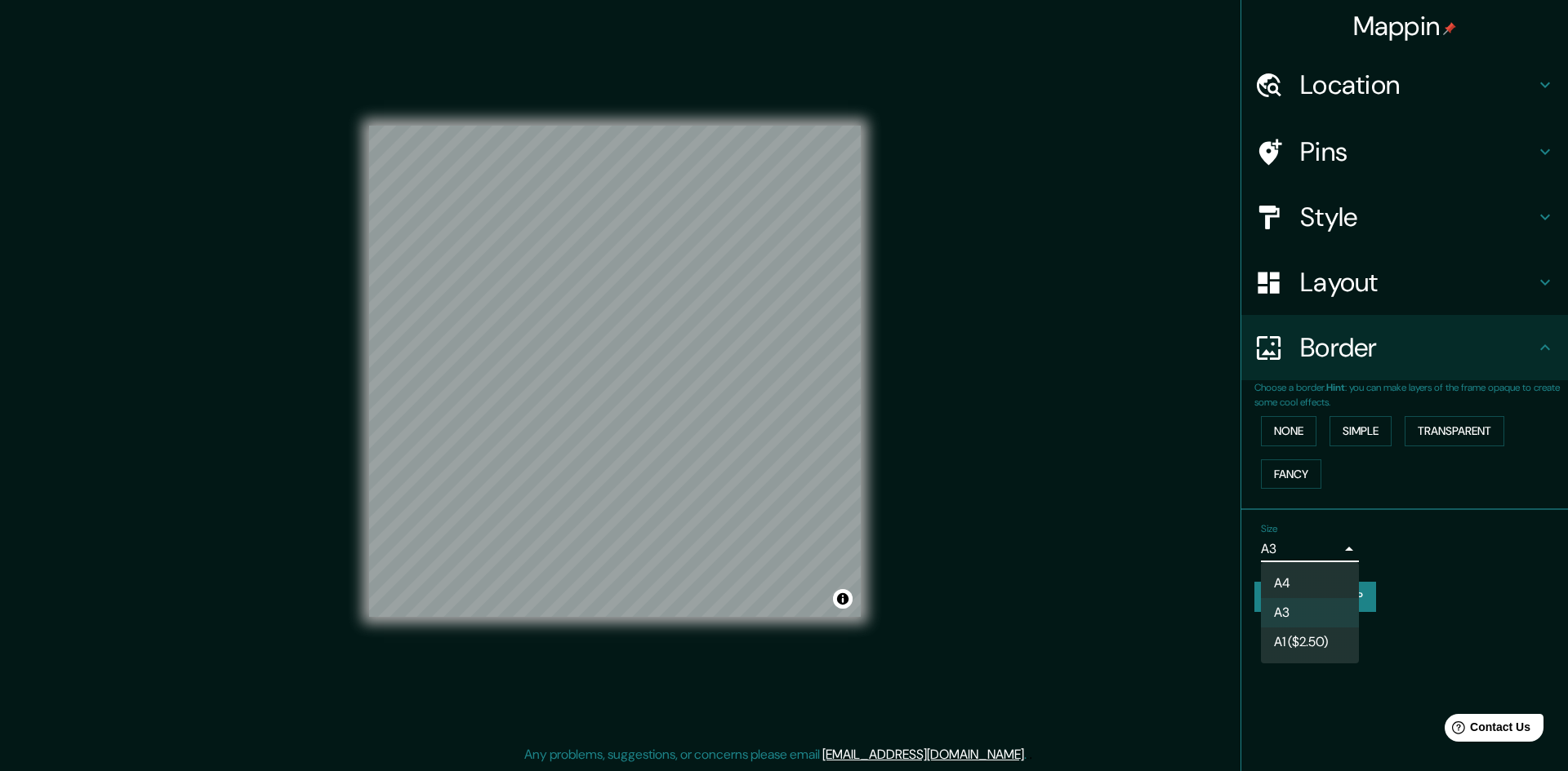
click at [1305, 661] on ul "A4 A3 A1 ($2.50)" at bounding box center [1309, 612] width 98 height 101
click at [1305, 640] on li "A1 ($2.50)" at bounding box center [1309, 643] width 98 height 30
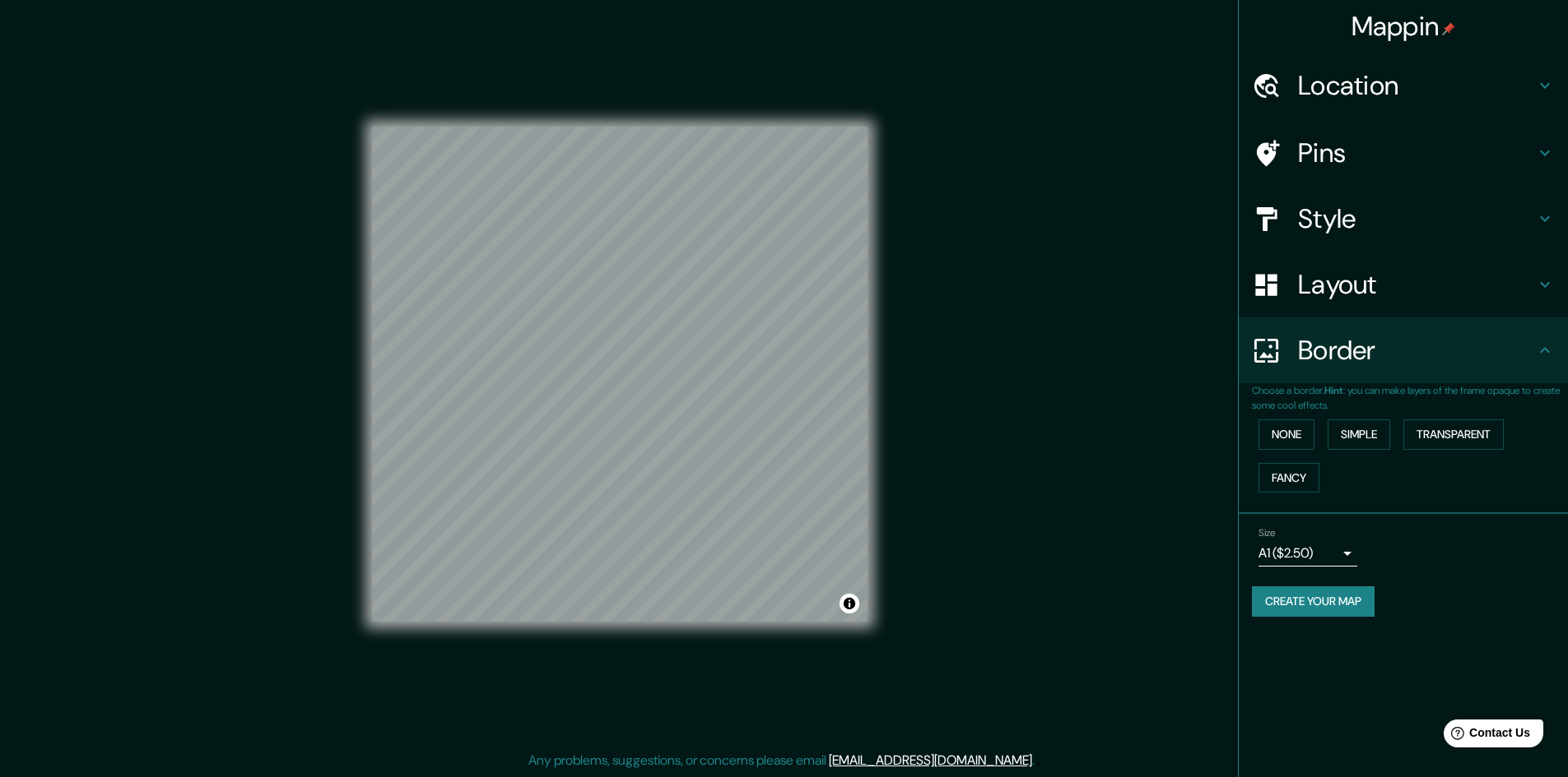
click at [988, 577] on div "Mappin Location Bucaramanga, Santander, Colombia Pins Style Layout Border Choos…" at bounding box center [784, 388] width 1568 height 779
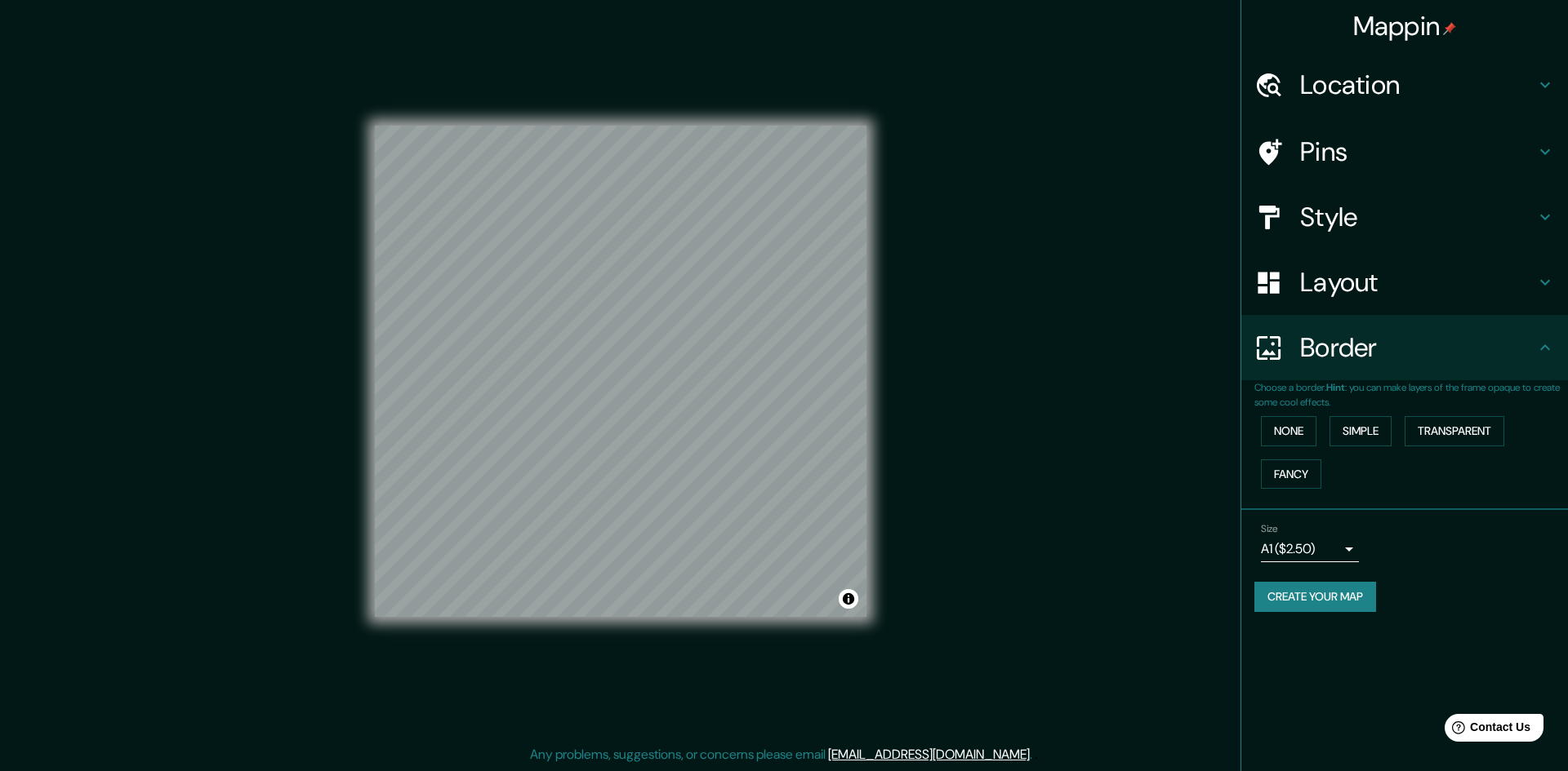
click at [1281, 543] on body "Mappin Location Bucaramanga, Santander, Colombia Pins Style Layout Border Choos…" at bounding box center [784, 384] width 1568 height 771
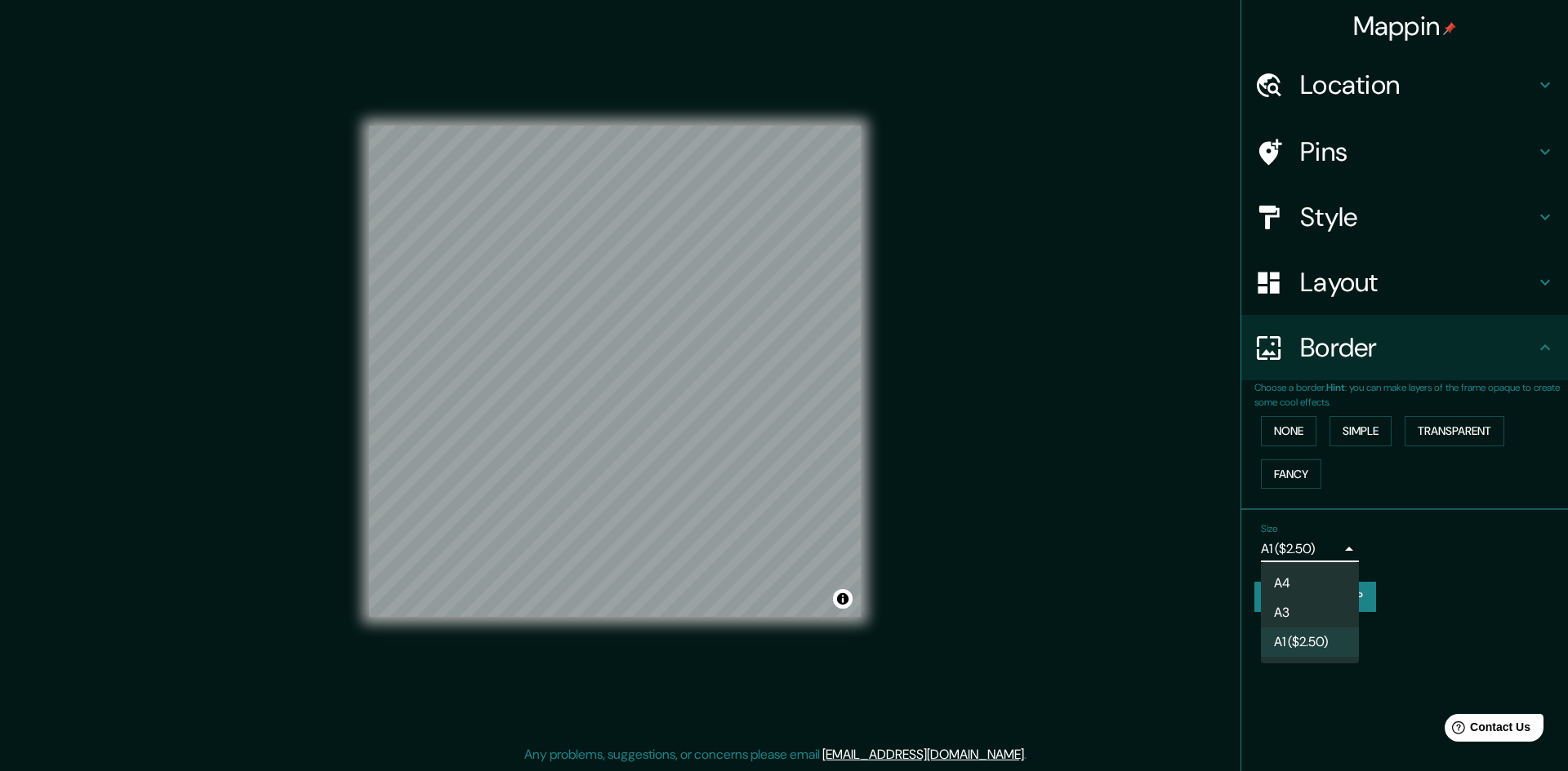
click at [1273, 601] on li "A3" at bounding box center [1309, 613] width 98 height 30
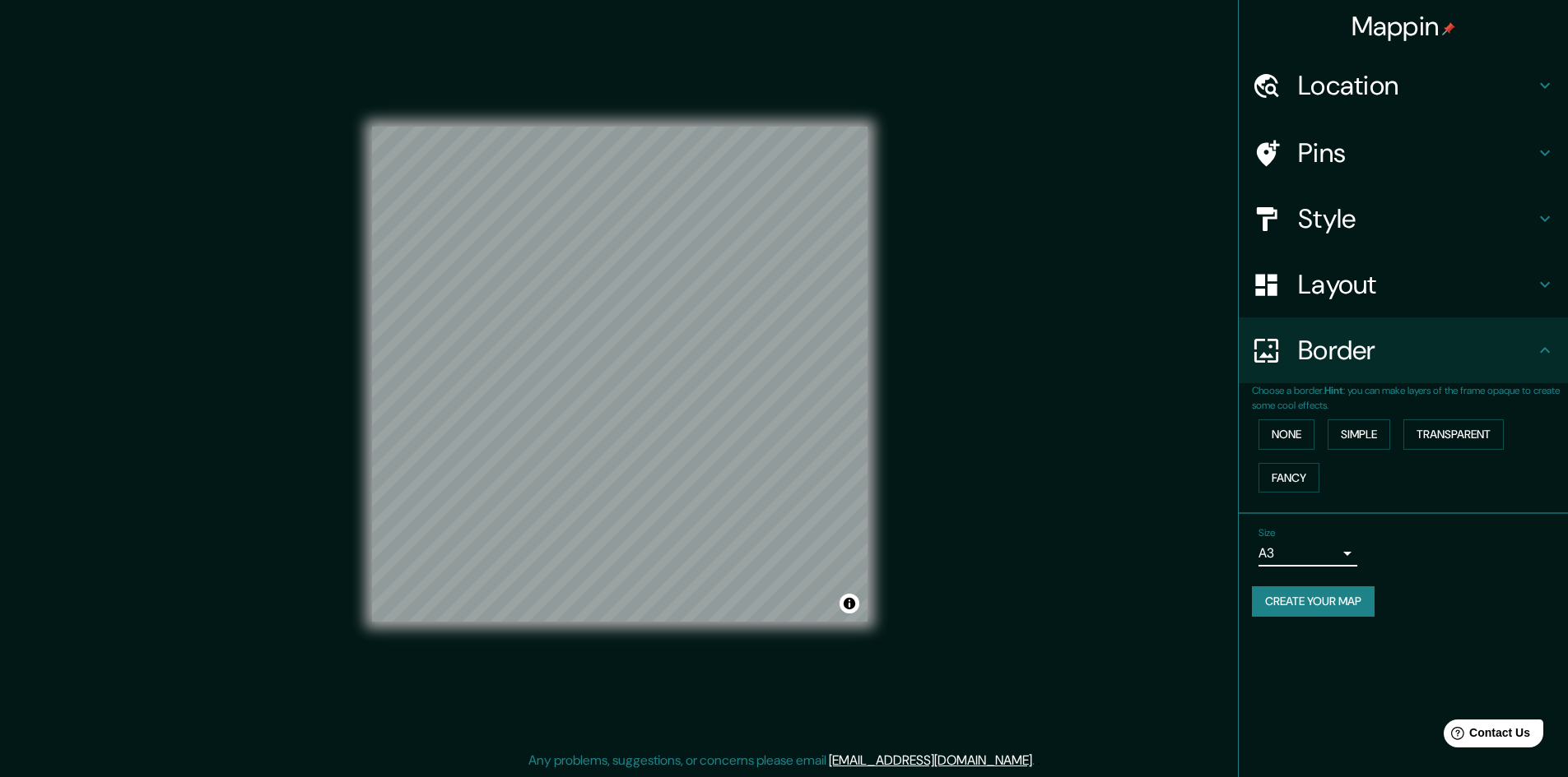
click at [1287, 565] on body "Mappin Location Bucaramanga, Santander, Colombia Pins Style Layout Border Choos…" at bounding box center [784, 387] width 1568 height 777
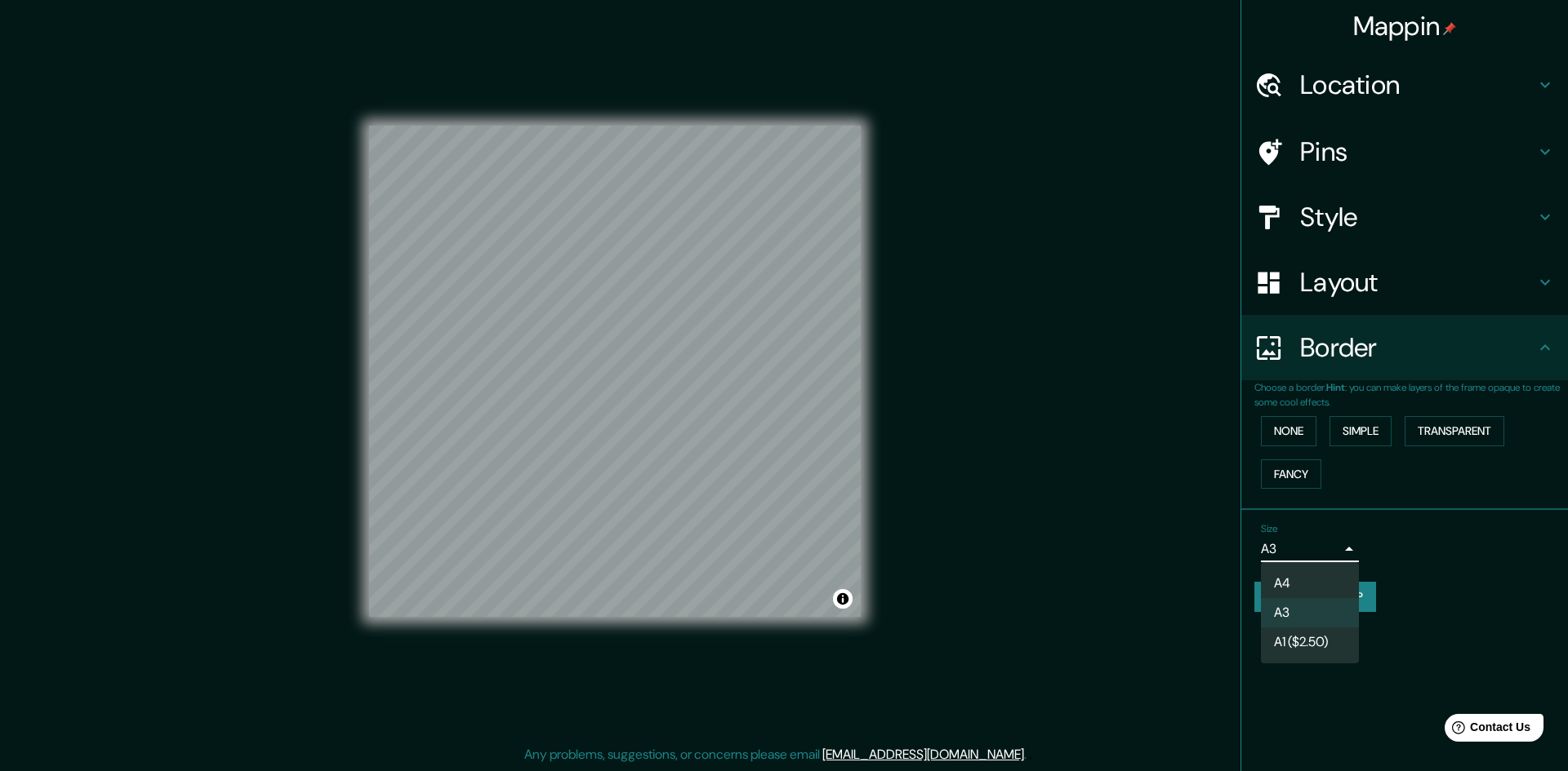
click at [1284, 583] on li "A4" at bounding box center [1309, 584] width 98 height 30
type input "single"
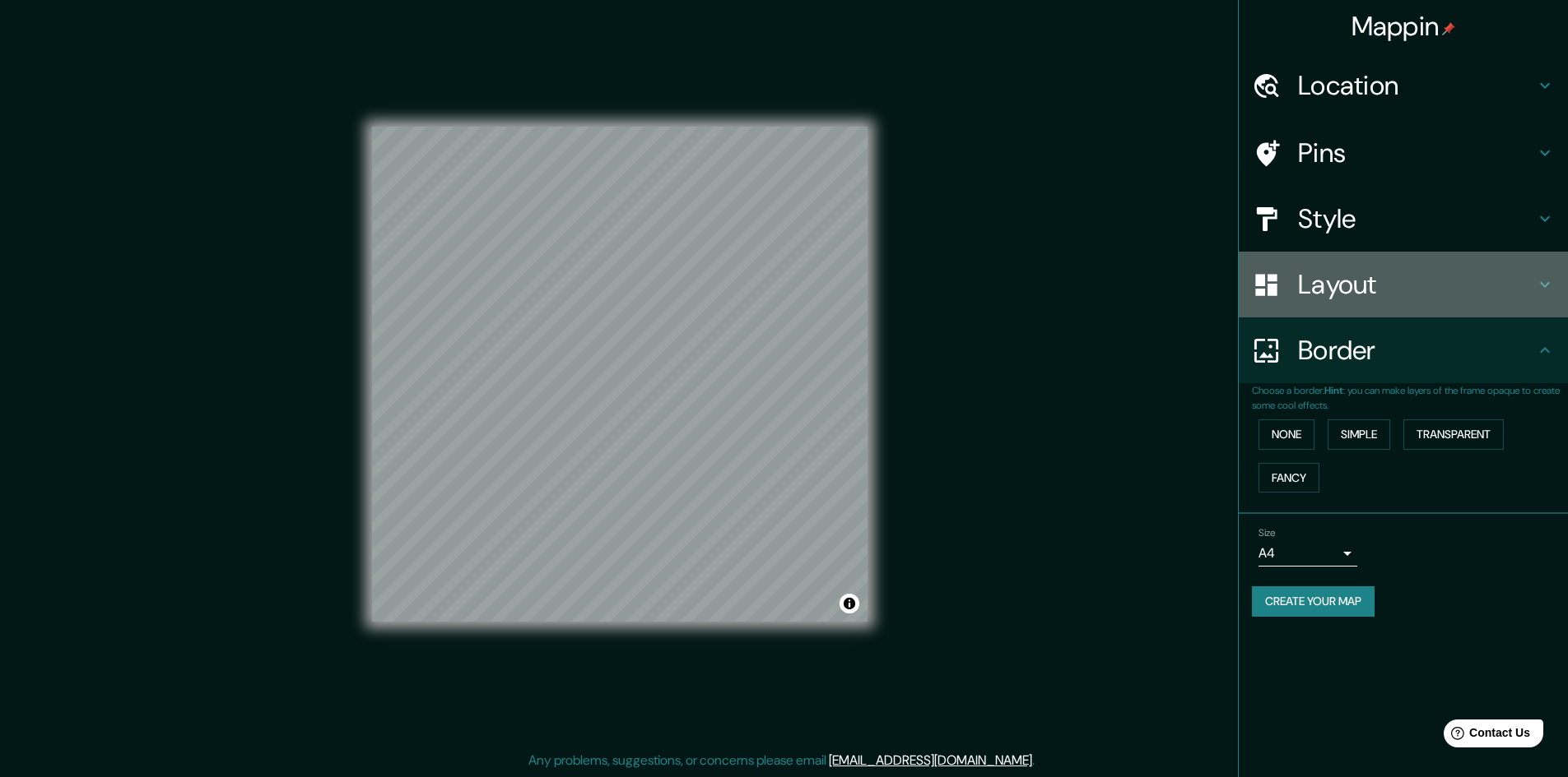
click at [1362, 300] on h4 "Layout" at bounding box center [1416, 285] width 237 height 33
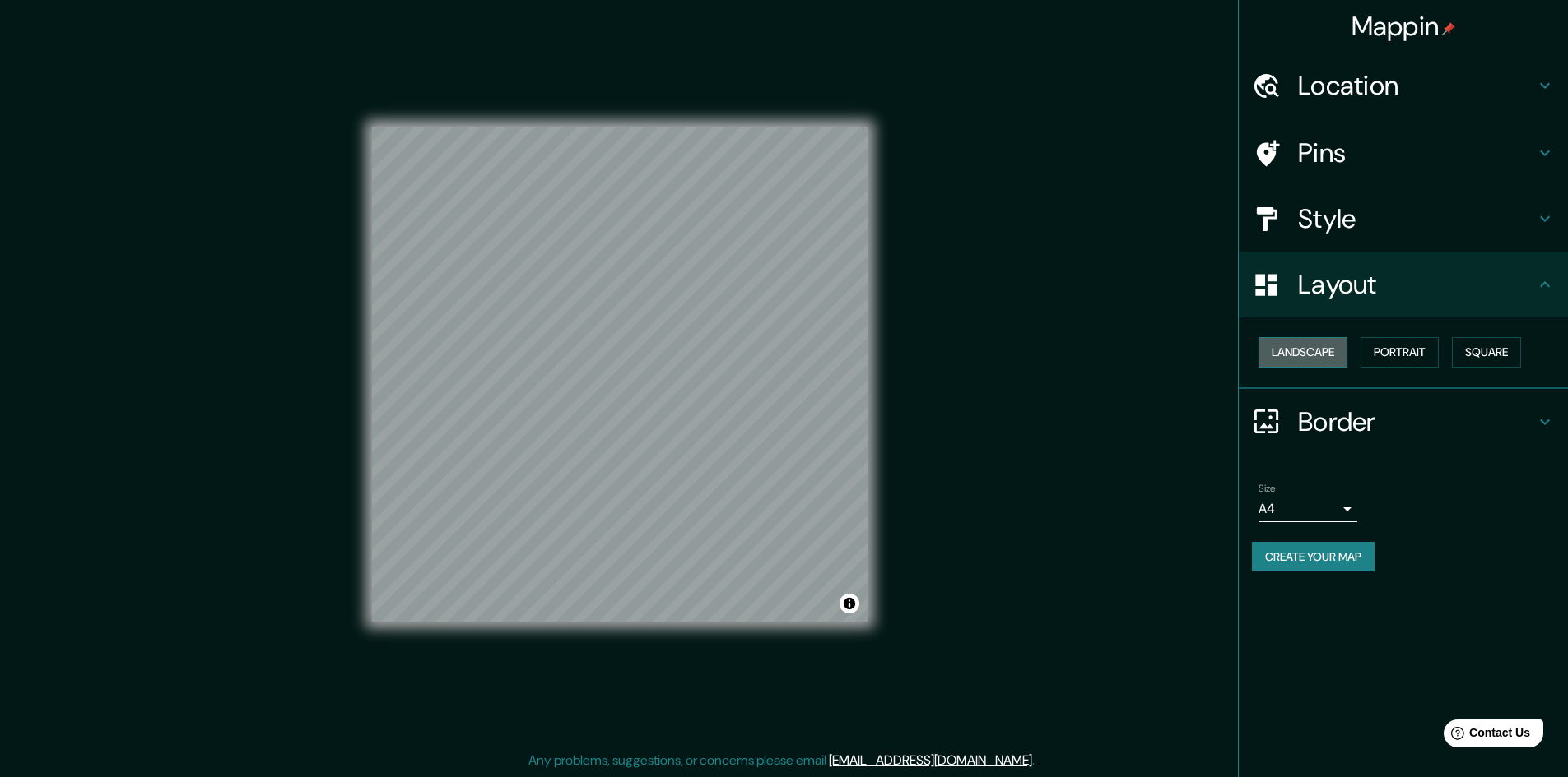
click at [1325, 350] on button "Landscape" at bounding box center [1302, 352] width 89 height 31
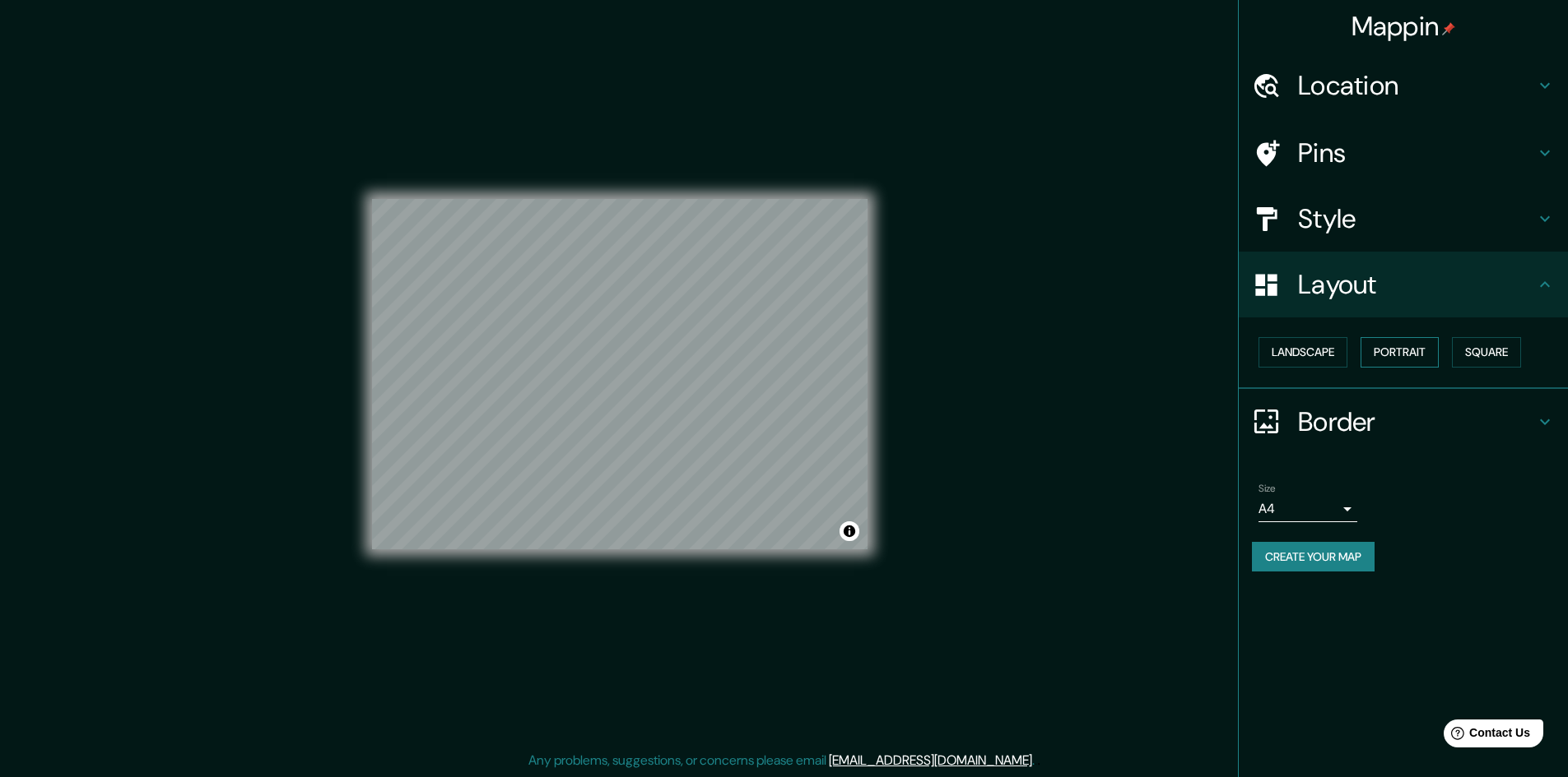
click at [1395, 351] on button "Portrait" at bounding box center [1399, 352] width 78 height 31
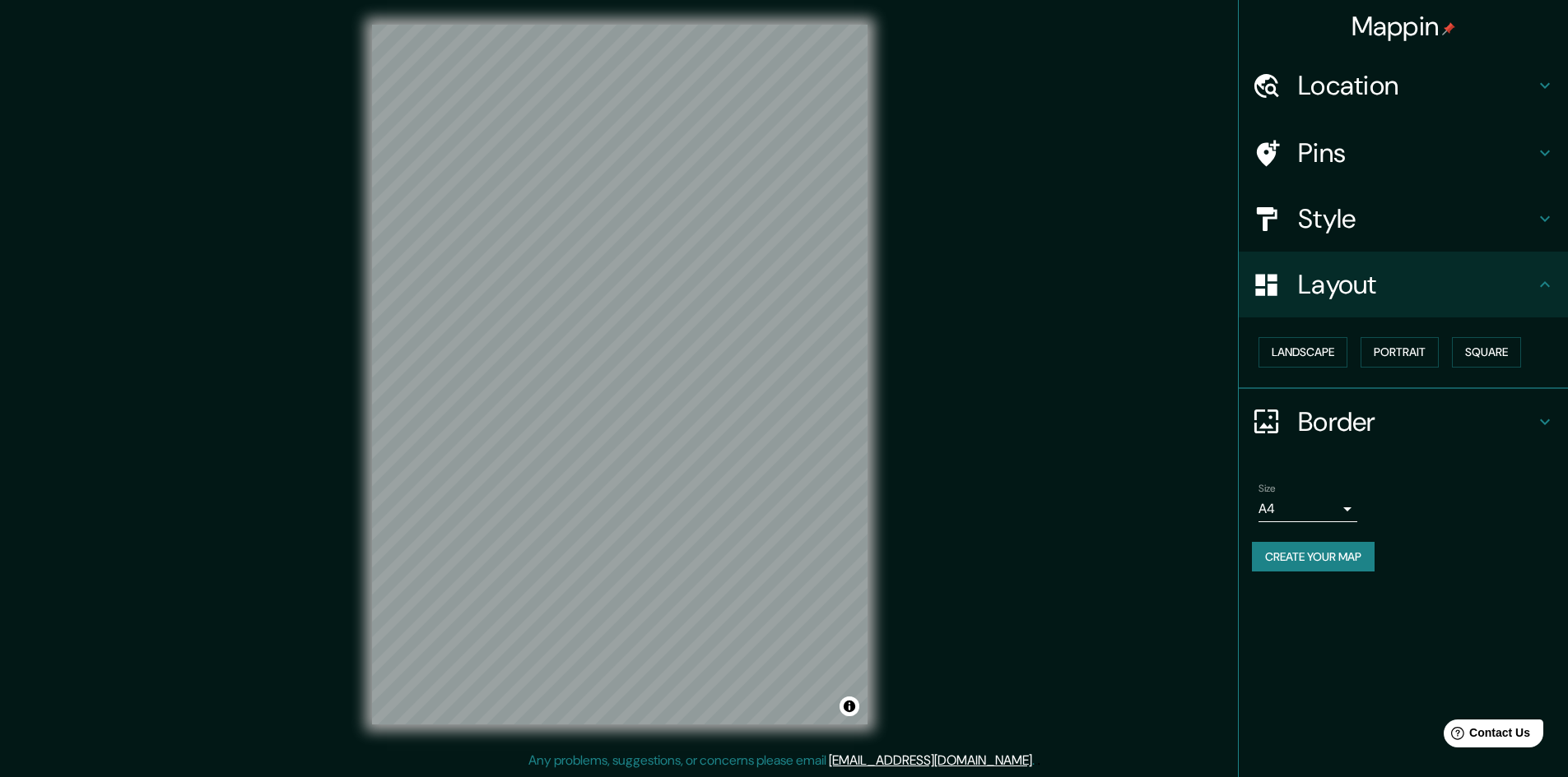
scroll to position [0, 0]
drag, startPoint x: 699, startPoint y: 416, endPoint x: 695, endPoint y: 446, distance: 30.3
click at [695, 446] on div at bounding box center [693, 443] width 13 height 13
click at [694, 442] on div at bounding box center [693, 443] width 13 height 13
drag, startPoint x: 711, startPoint y: 441, endPoint x: 714, endPoint y: 454, distance: 13.3
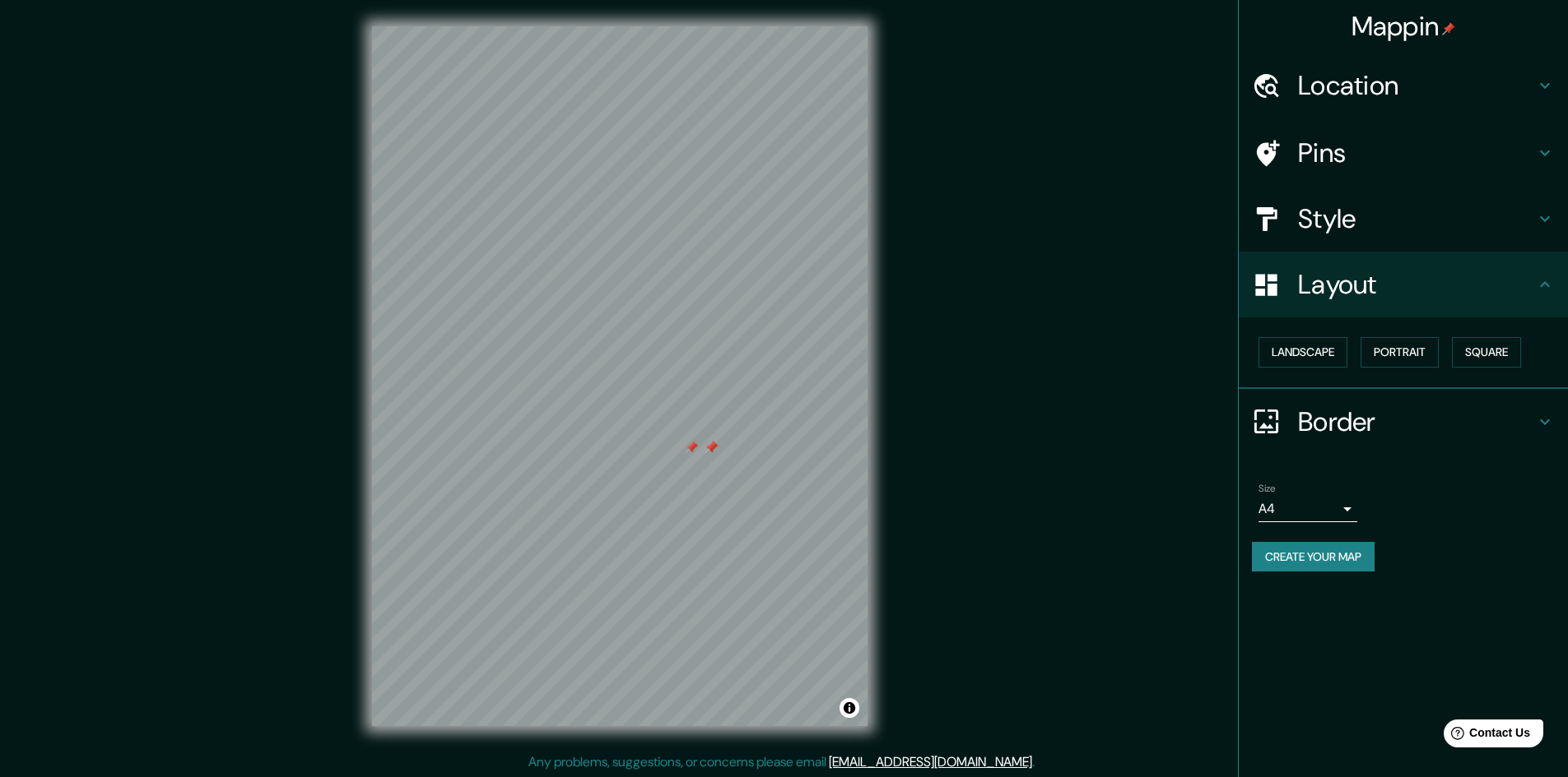
click at [714, 454] on div at bounding box center [711, 447] width 13 height 13
click at [1293, 161] on div at bounding box center [1275, 153] width 46 height 29
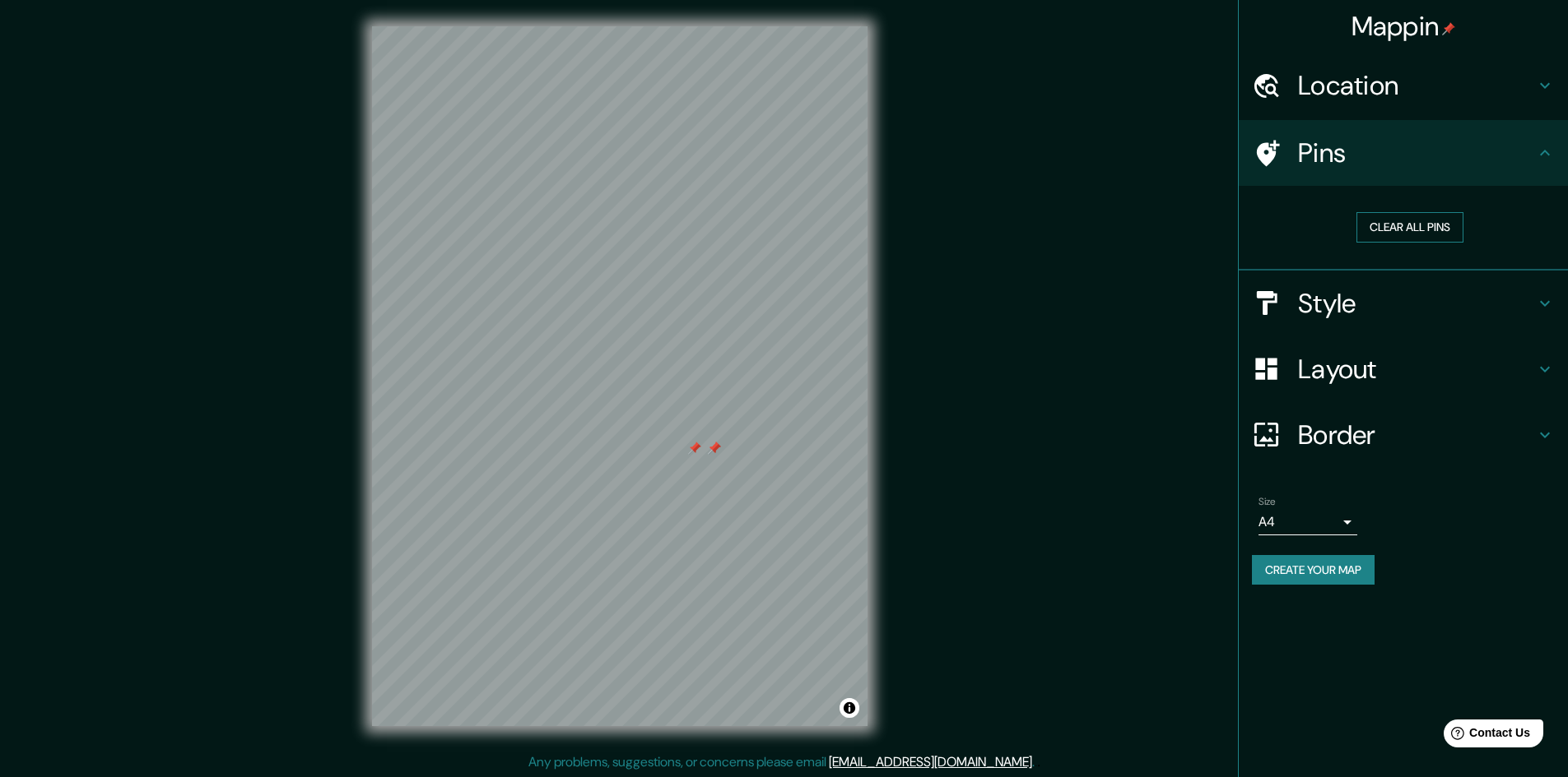
click at [1407, 234] on button "Clear all pins" at bounding box center [1409, 227] width 107 height 31
click at [1373, 230] on button "Clear all pins" at bounding box center [1409, 227] width 107 height 31
